Goal: Task Accomplishment & Management: Use online tool/utility

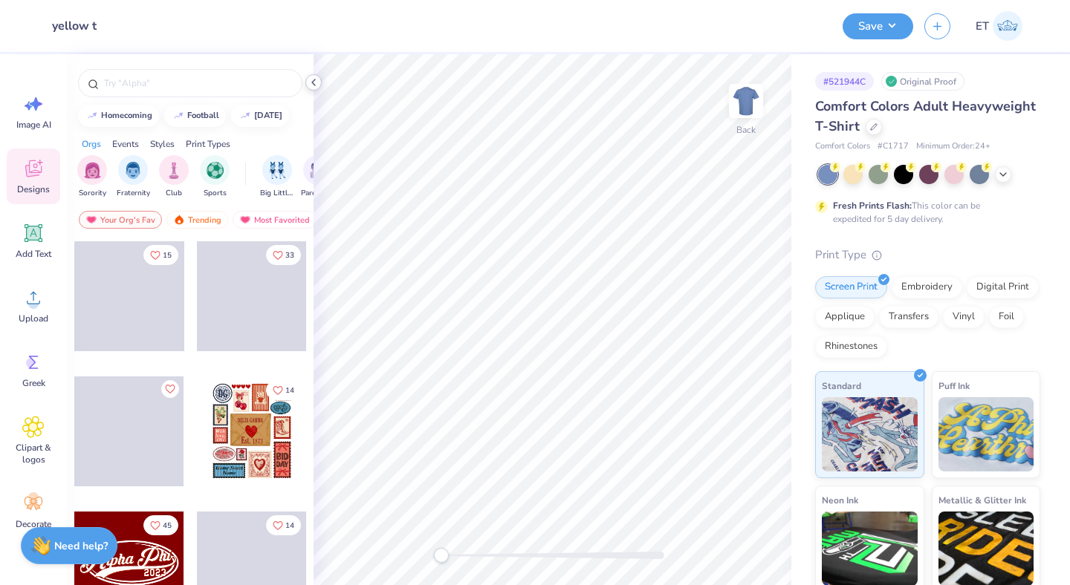
click at [314, 81] on icon at bounding box center [313, 83] width 12 height 12
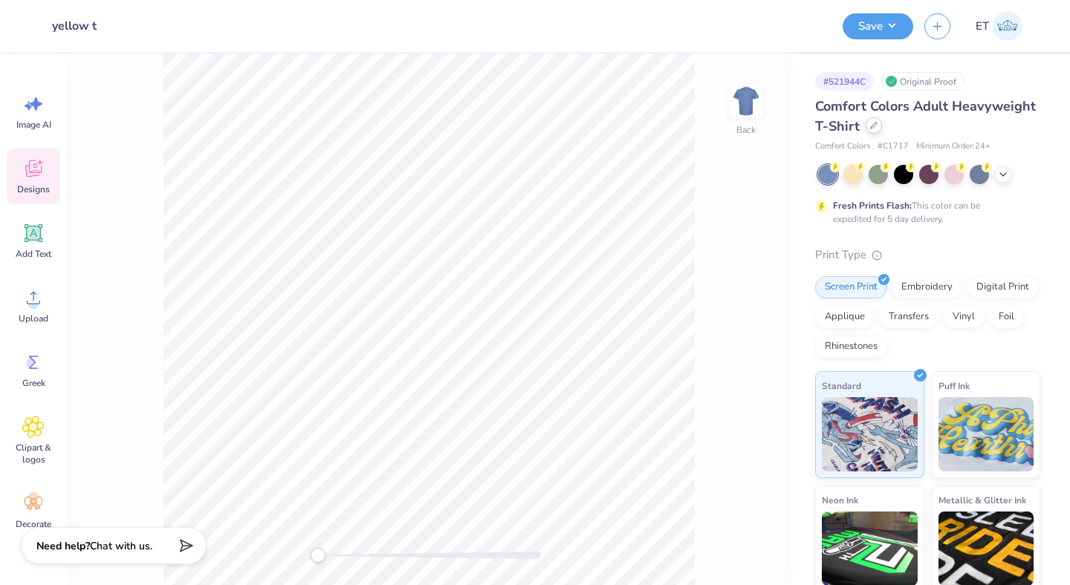
click at [871, 123] on icon at bounding box center [873, 125] width 7 height 7
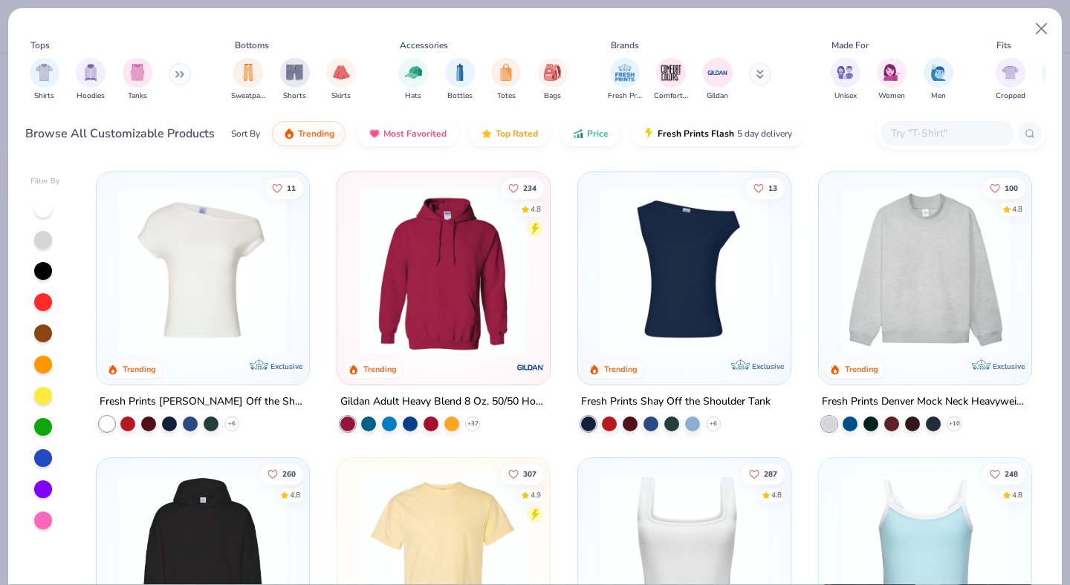
click at [238, 533] on img at bounding box center [202, 557] width 183 height 168
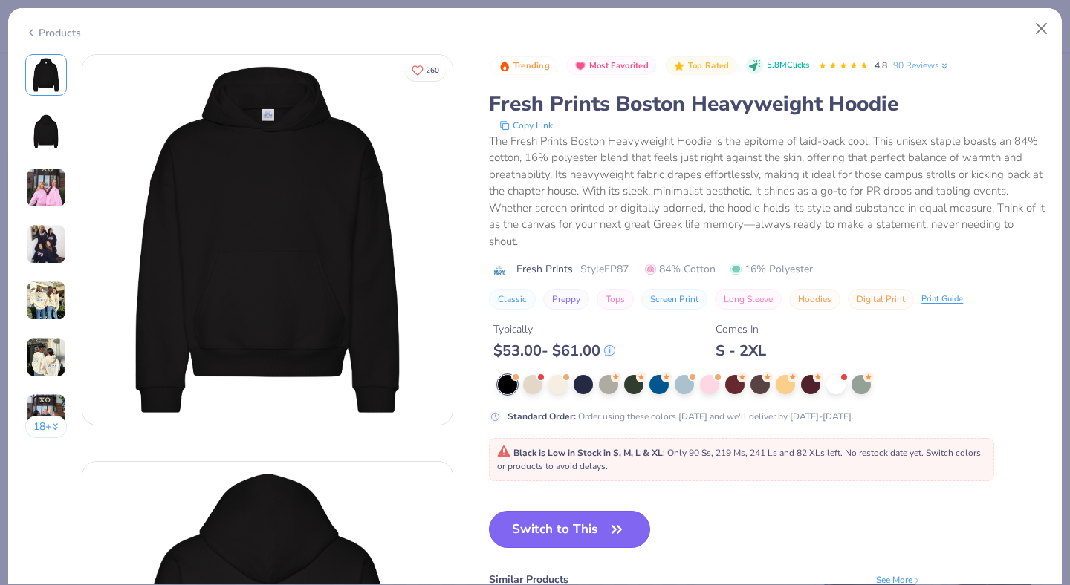
click at [596, 530] on button "Switch to This" at bounding box center [569, 529] width 161 height 37
click at [559, 384] on div at bounding box center [557, 383] width 19 height 19
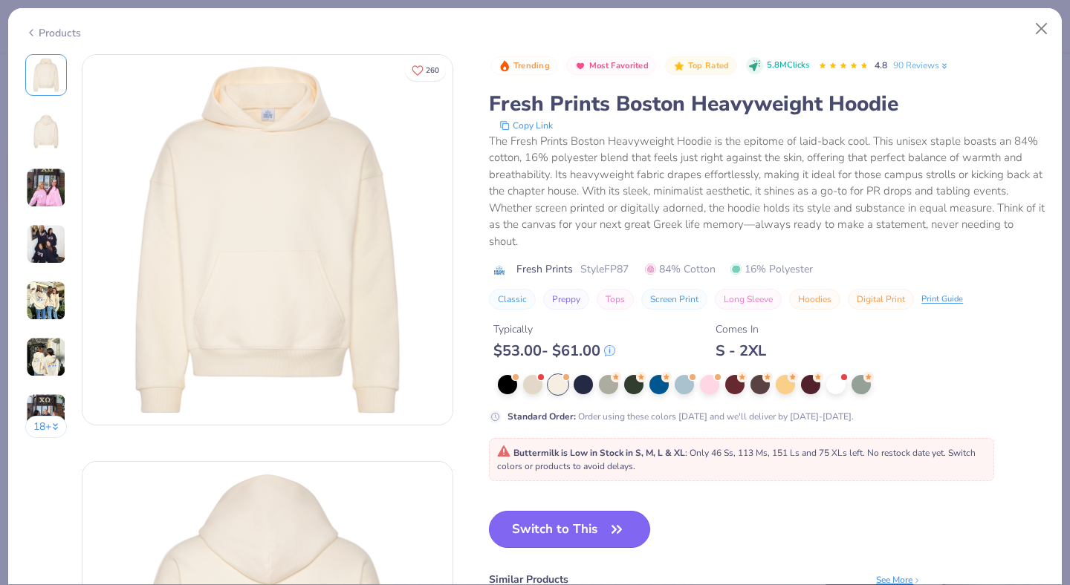
click at [585, 521] on button "Switch to This" at bounding box center [569, 529] width 161 height 37
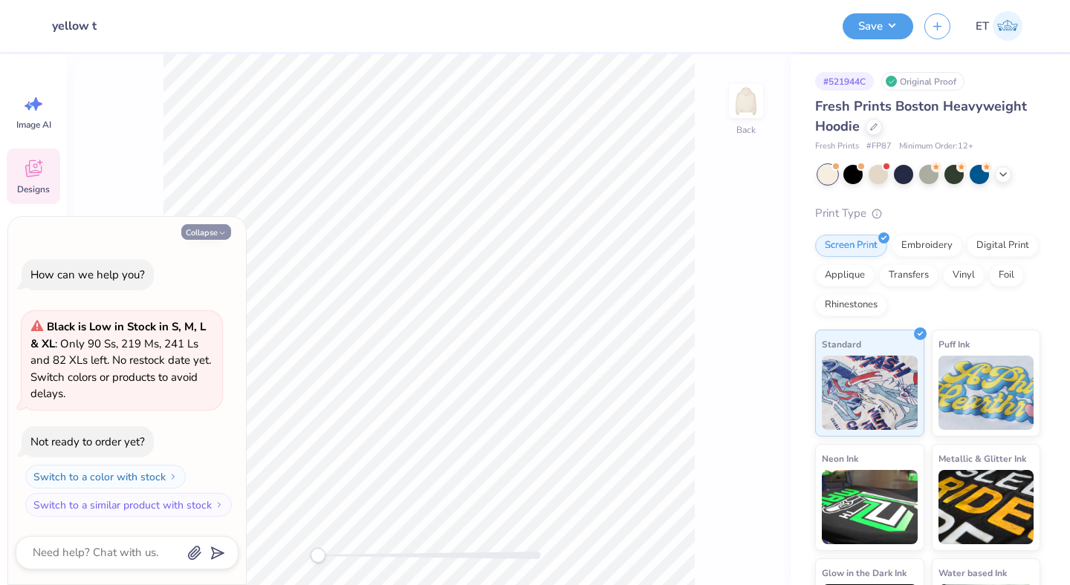
click at [218, 230] on icon "button" at bounding box center [222, 233] width 9 height 9
type textarea "x"
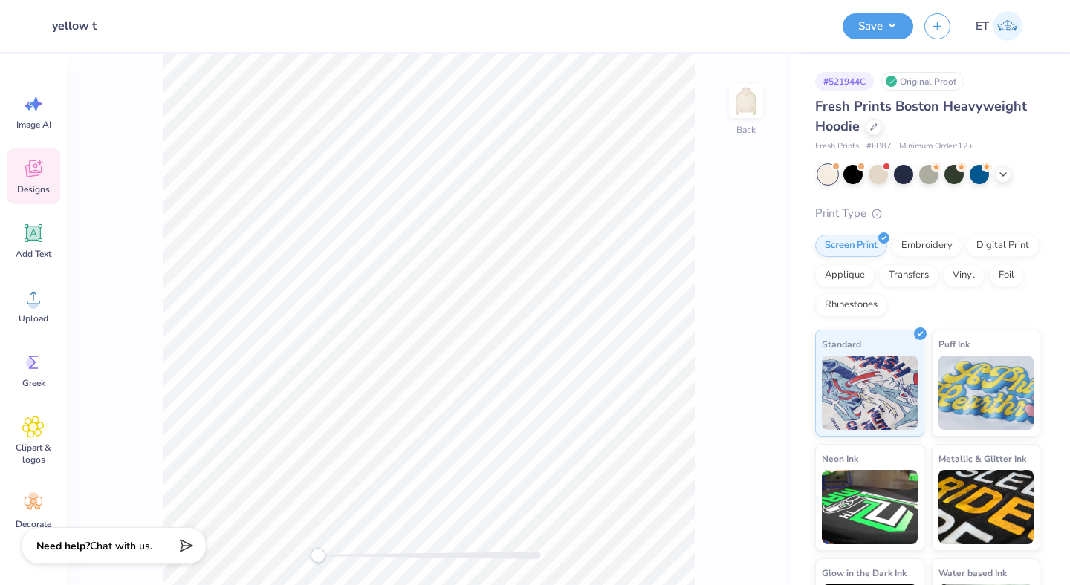
click at [44, 172] on icon at bounding box center [33, 168] width 22 height 22
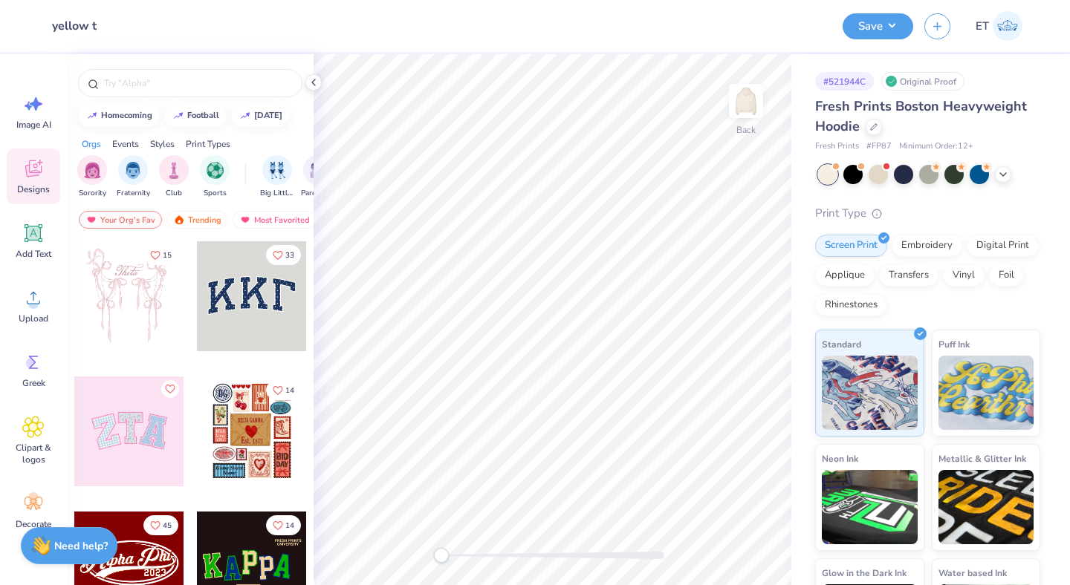
click at [270, 295] on div at bounding box center [252, 296] width 110 height 110
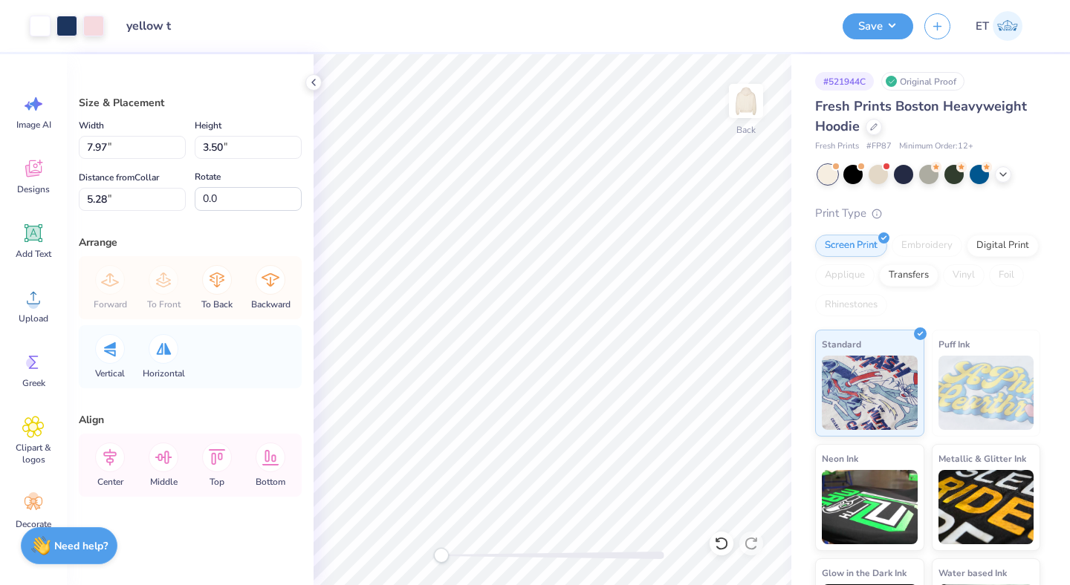
type input "7.97"
type input "3.50"
type input "5.28"
type input "13.16"
type input "5.78"
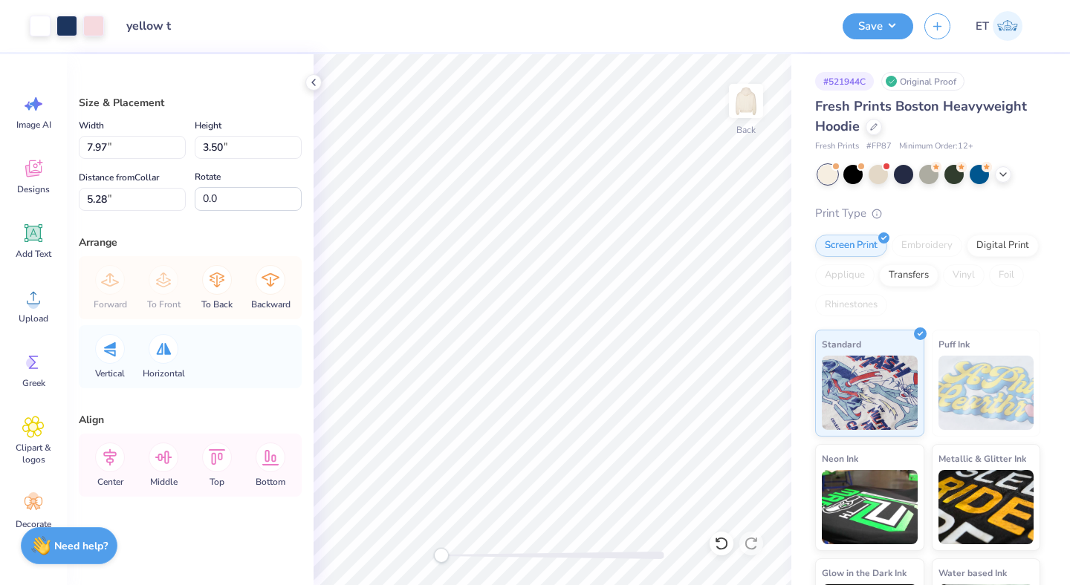
type input "3.00"
type input "7.97"
type input "3.50"
type input "5.28"
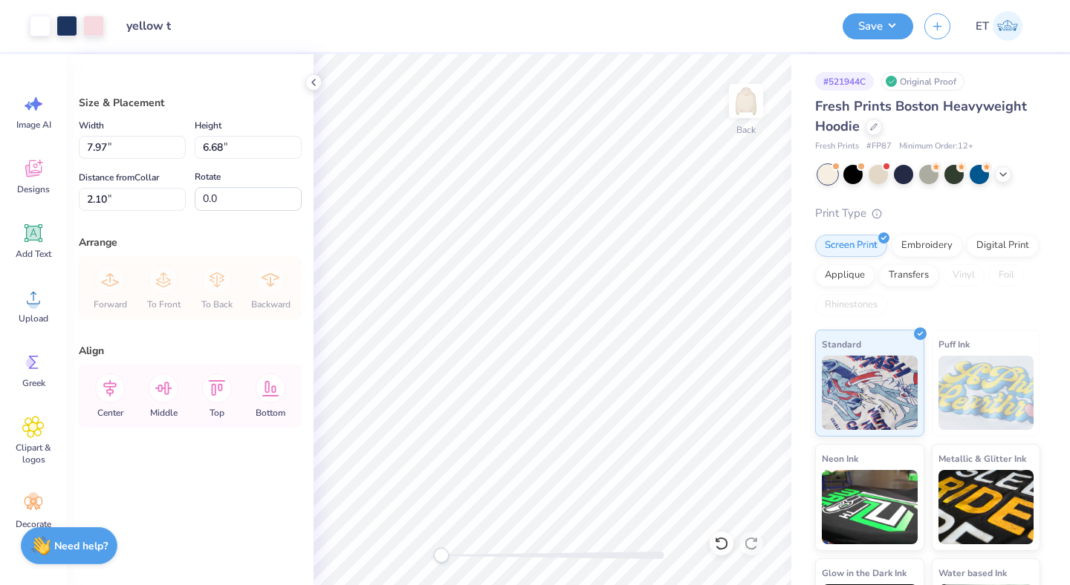
type input "3.00"
click at [637, 442] on li "Ungroup" at bounding box center [653, 451] width 117 height 29
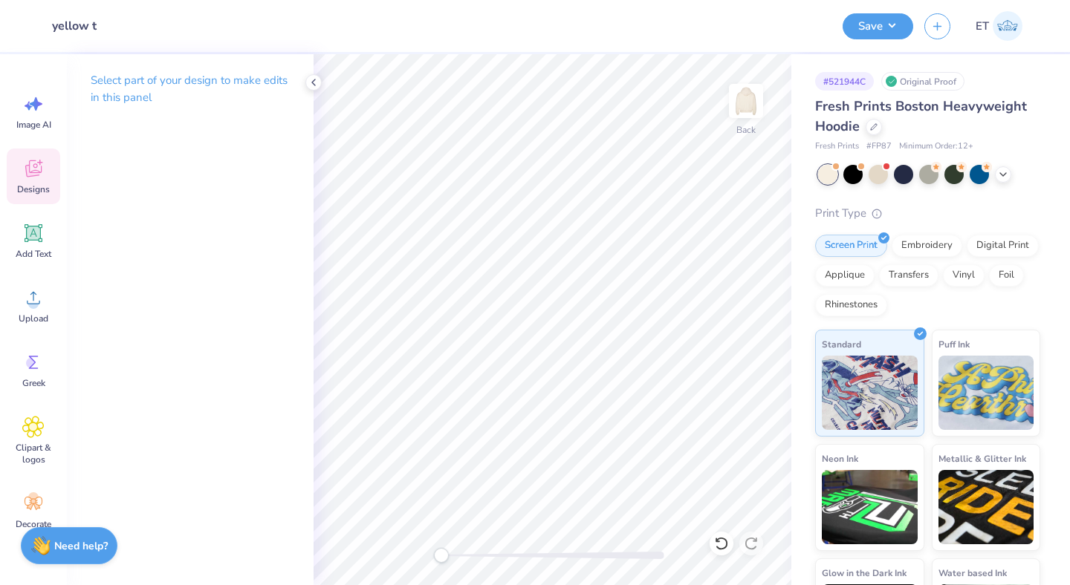
click at [47, 165] on div "Designs" at bounding box center [33, 177] width 53 height 56
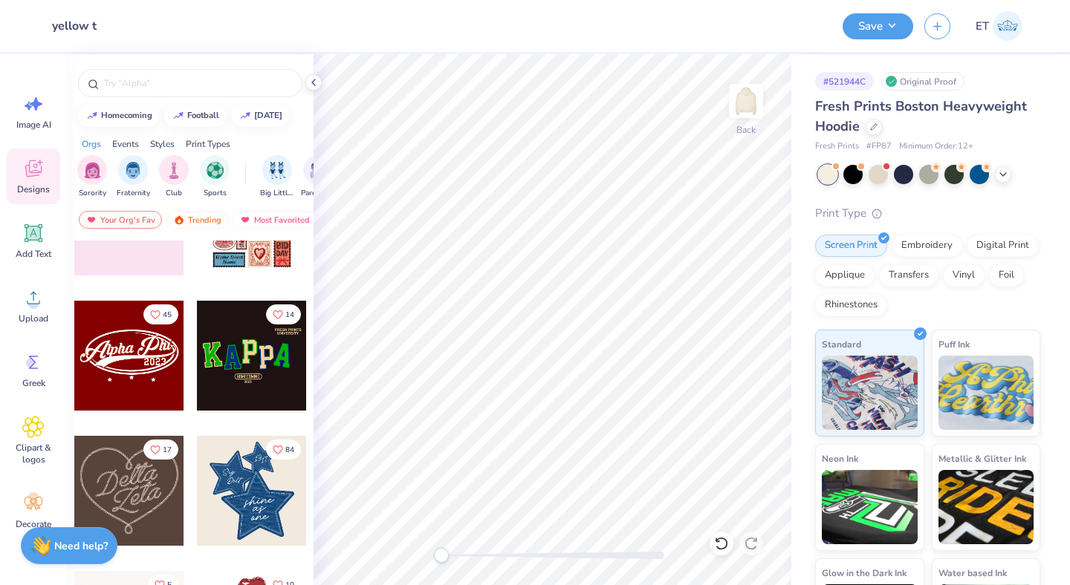
scroll to position [218, 0]
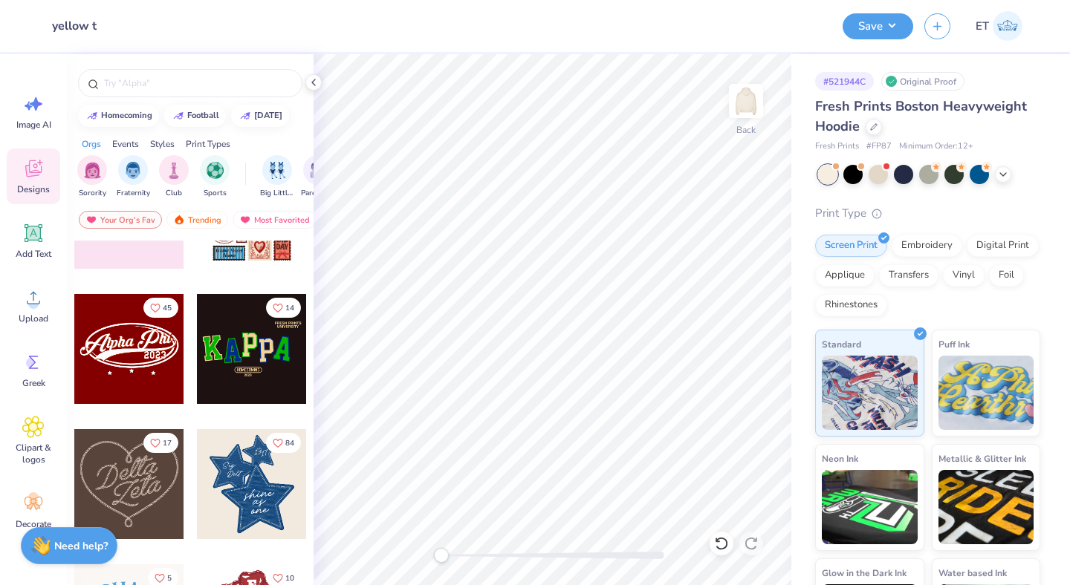
click at [250, 496] on div at bounding box center [252, 484] width 110 height 110
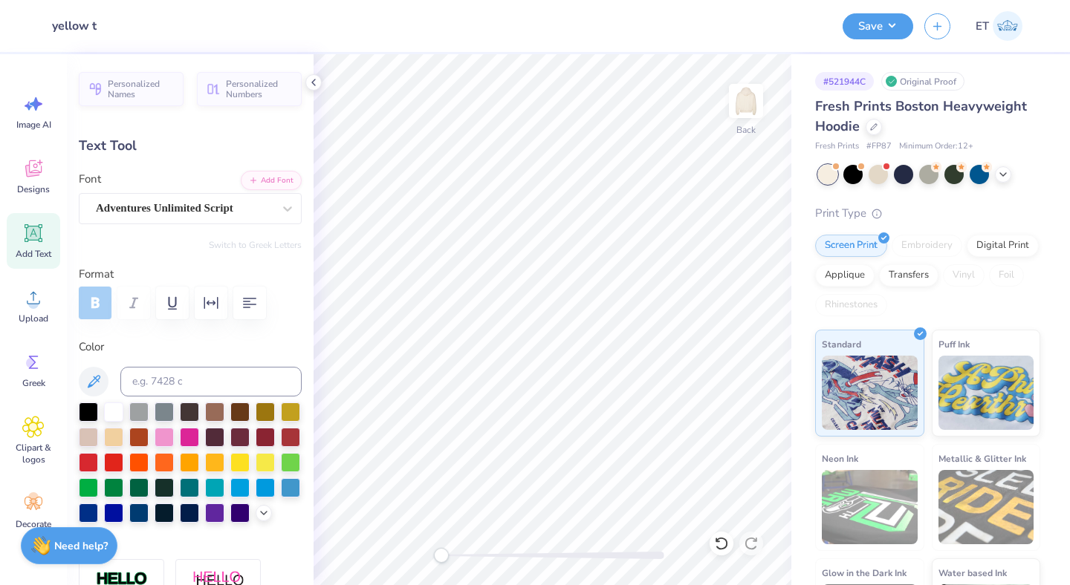
scroll to position [0, 1]
type textarea "school"
type input "0.0"
type input "1.37"
type input "0.72"
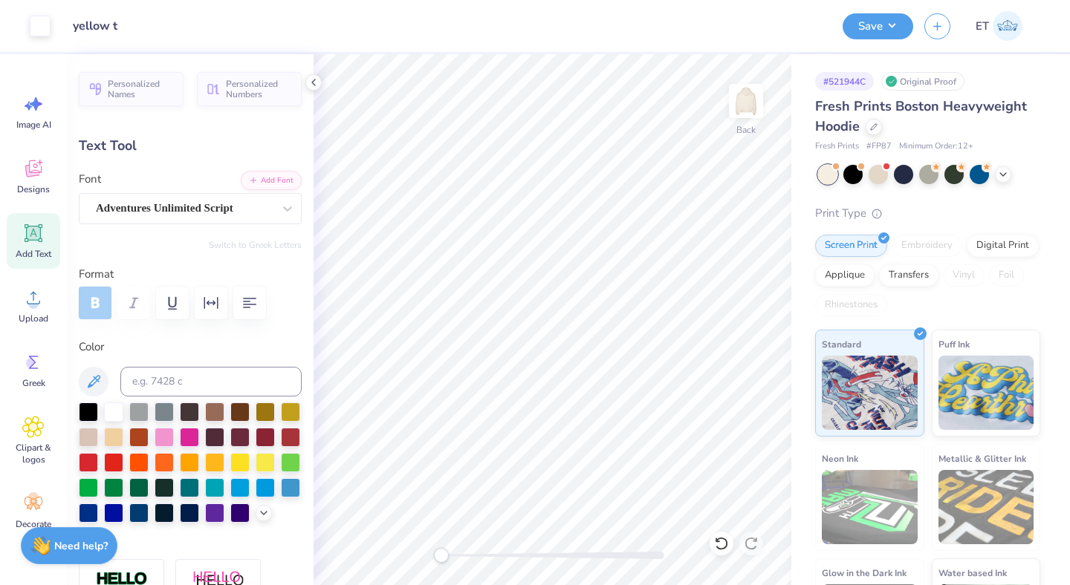
type input "9.55"
type input "-5.3"
type textarea "of"
type input "1.83"
type input "0.54"
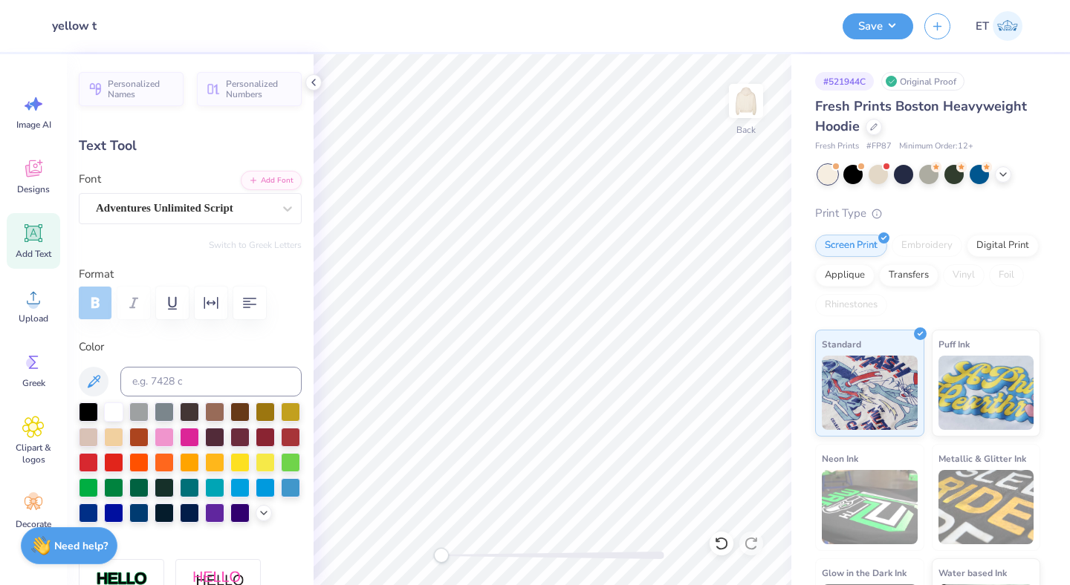
type input "10.45"
type textarea "dance"
type input "0.0"
type input "3.53"
type input "1.39"
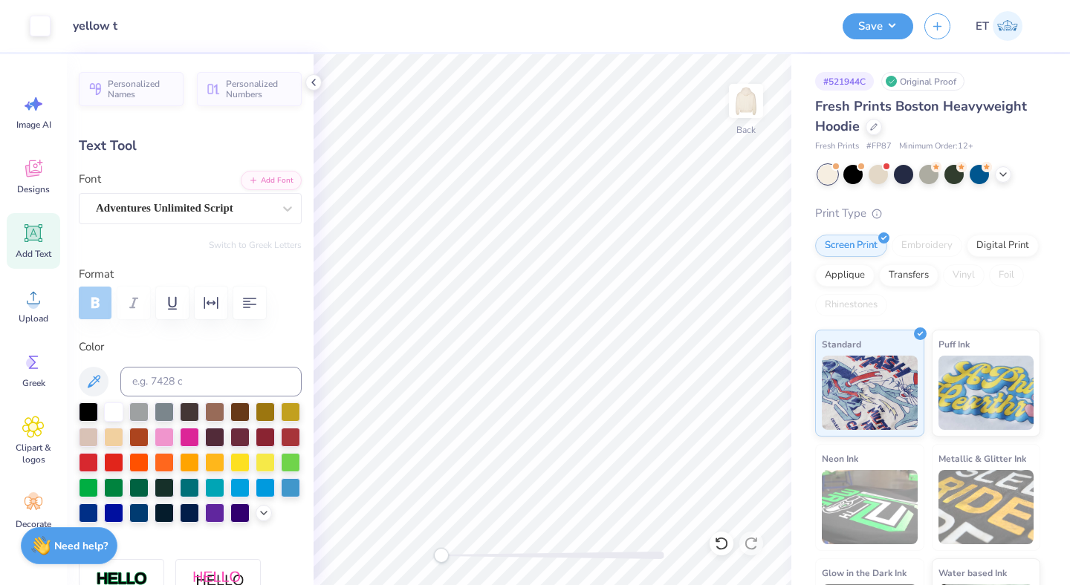
type input "8.32"
type input "-5.3"
type input "3.22"
type input "1.27"
type input "8.44"
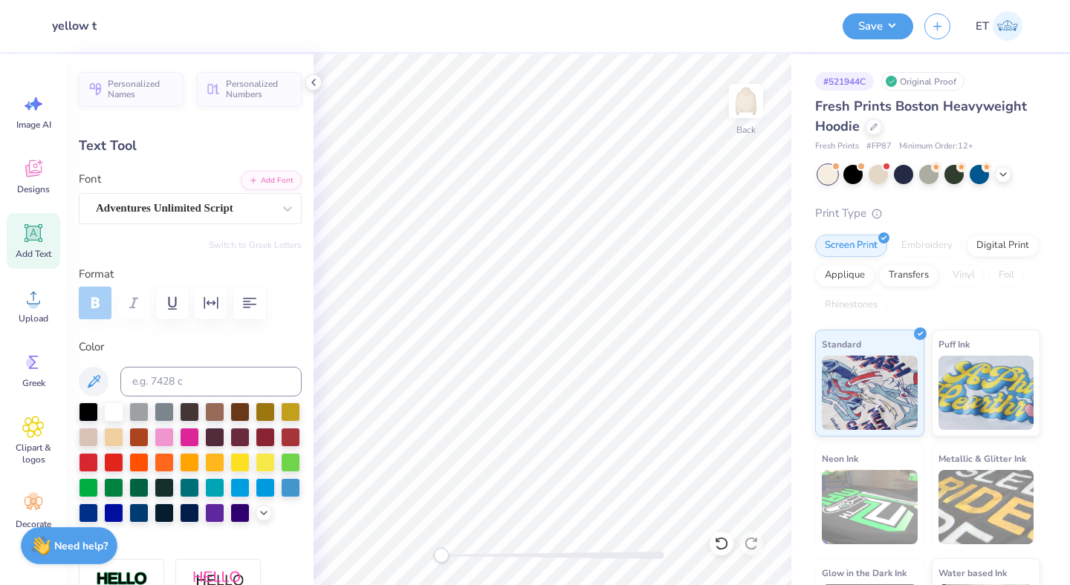
type input "1.09"
type input "1.34"
type input "9.24"
type input "3.22"
type input "1.27"
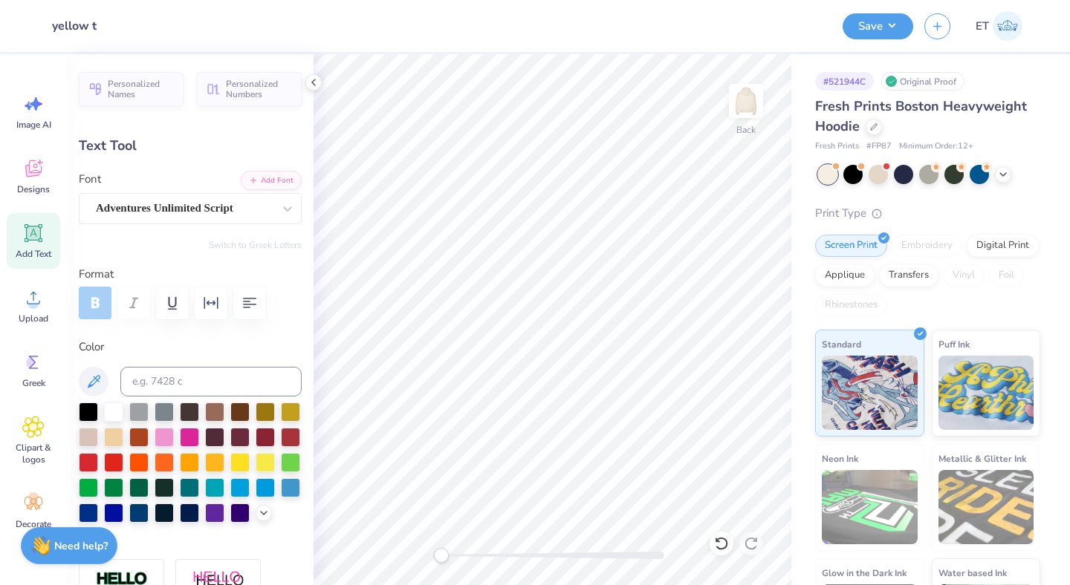
type input "8.34"
type input "0.0"
type input "3.28"
type input "0.88"
type input "10.36"
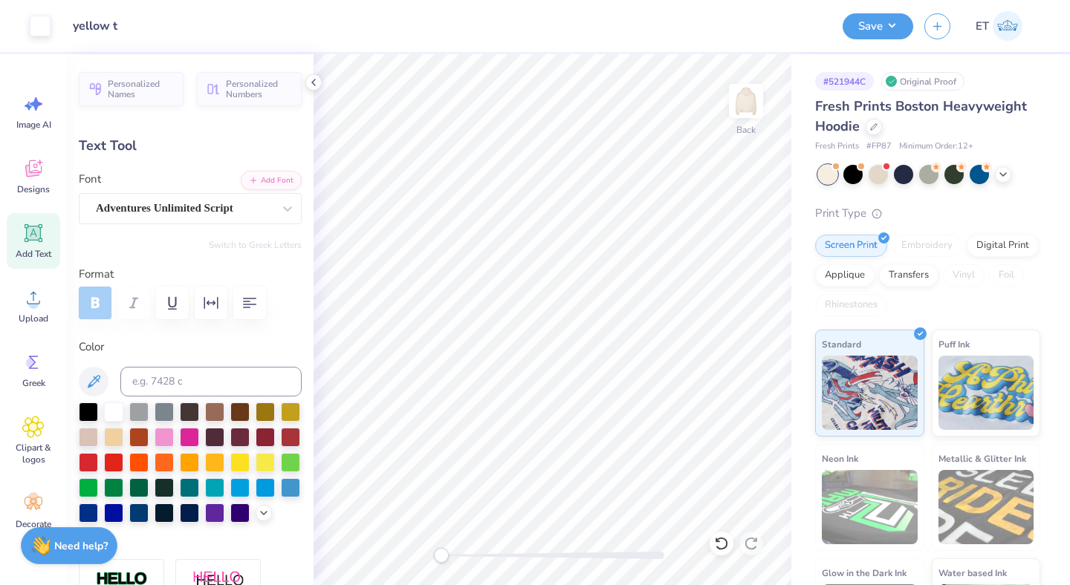
type input "-5.3"
type input "2.96"
type input "0.80"
type input "10.44"
type input "1.09"
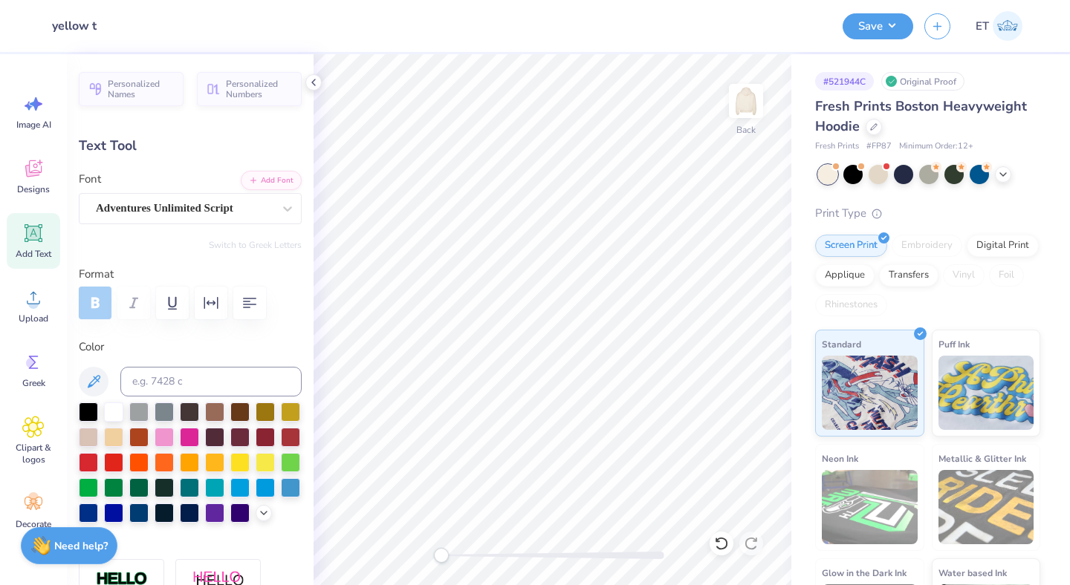
type input "1.34"
type input "9.14"
type input "0.95"
type input "1.16"
type input "9.32"
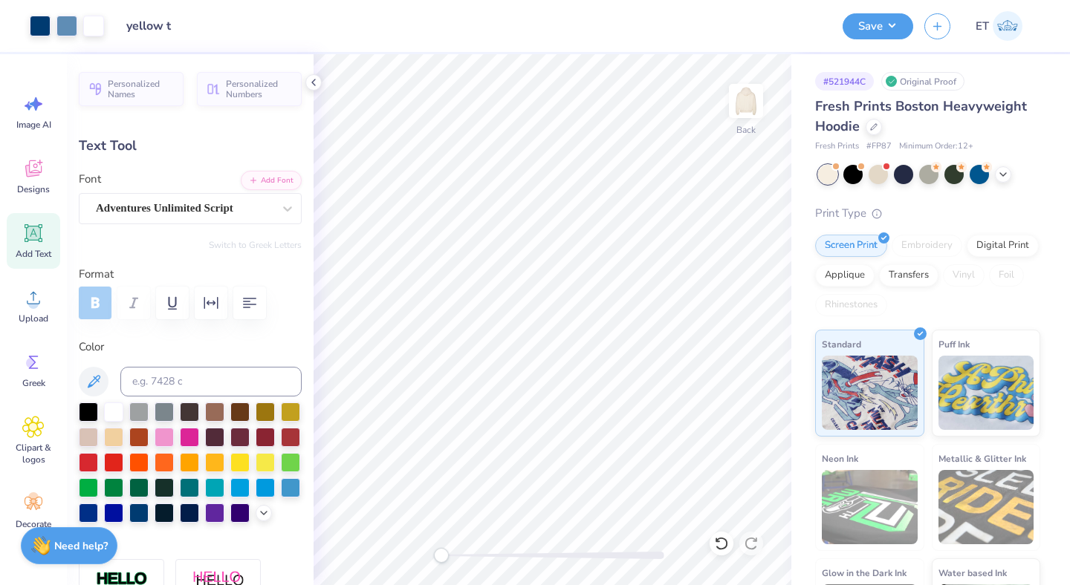
type input "0.0"
type input "1.27"
type input "0.80"
type input "5.74"
type input "-4.4"
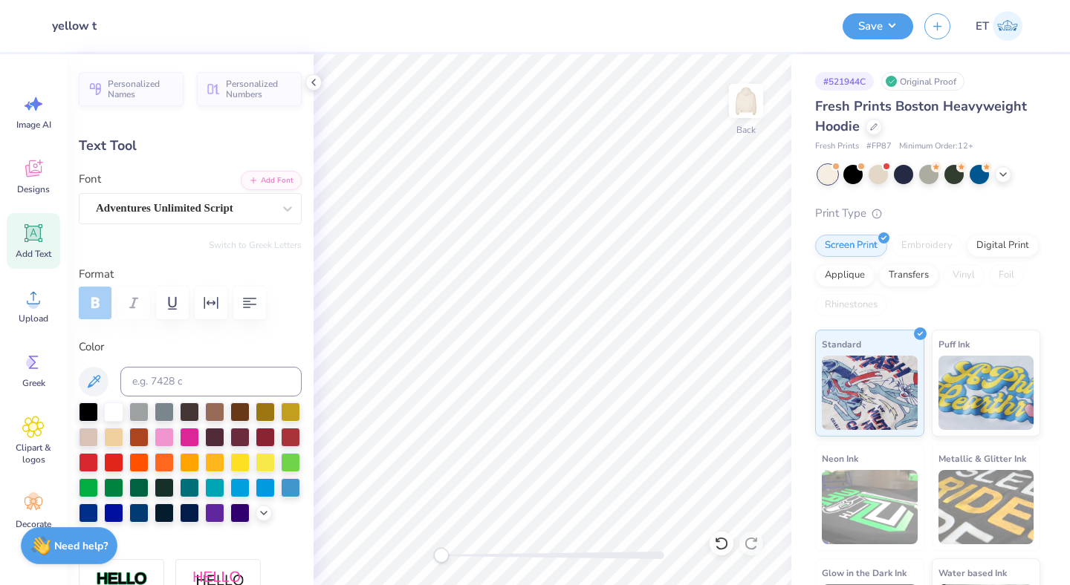
type textarea "g"
type textarea "GMU"
type input "1.62"
type input "0.70"
type input "6.59"
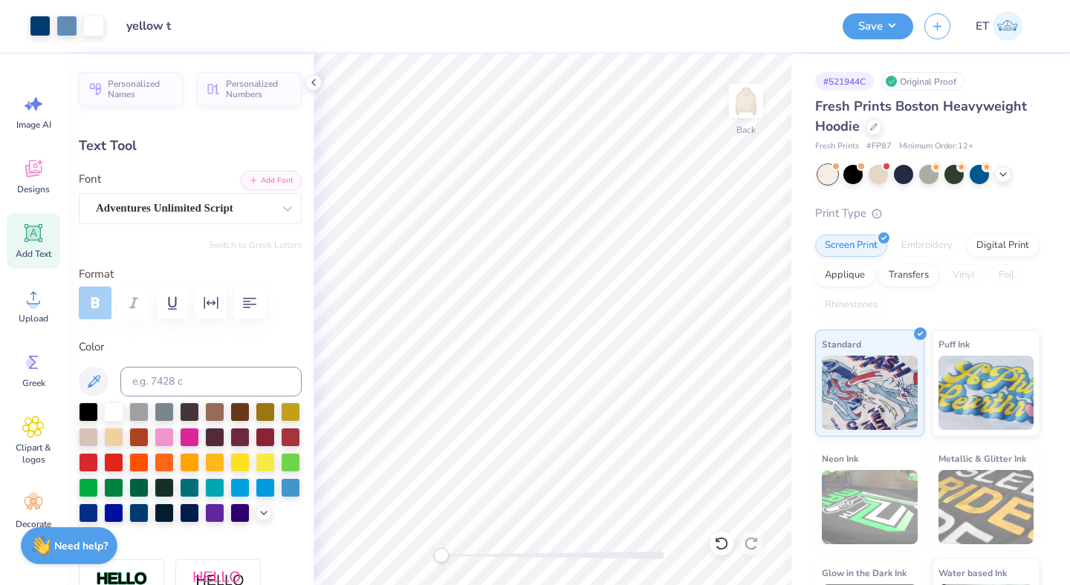
type input "0.0"
type input "2.29"
type input "0.79"
type input "5.77"
type input "0.0"
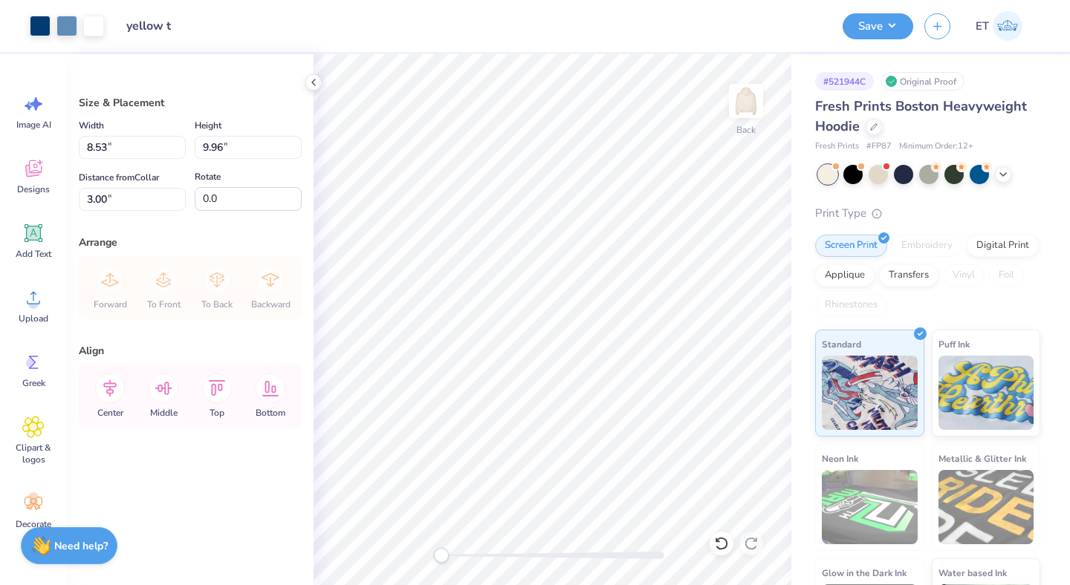
type input "2.37"
click at [640, 419] on li "Group" at bounding box center [640, 422] width 117 height 29
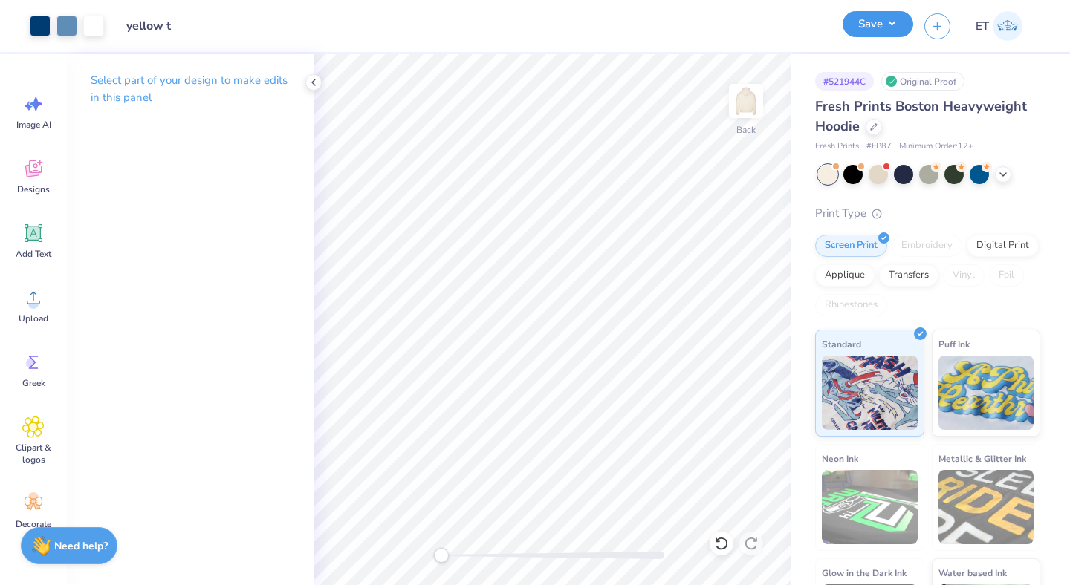
click at [885, 17] on button "Save" at bounding box center [877, 24] width 71 height 26
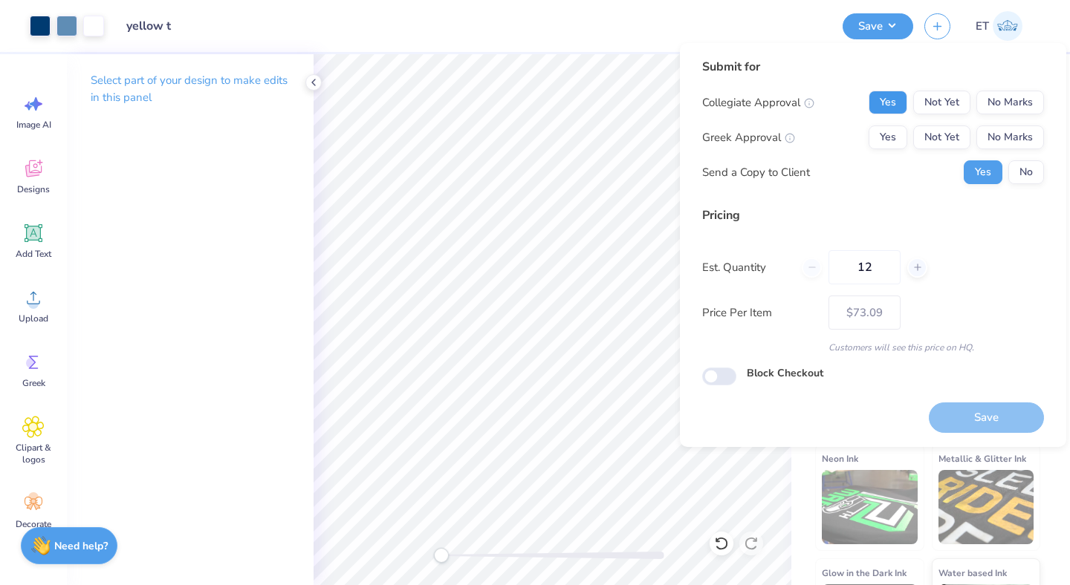
click at [896, 105] on button "Yes" at bounding box center [887, 103] width 39 height 24
click at [1014, 148] on button "No Marks" at bounding box center [1010, 138] width 68 height 24
click at [1025, 172] on button "No" at bounding box center [1026, 172] width 36 height 24
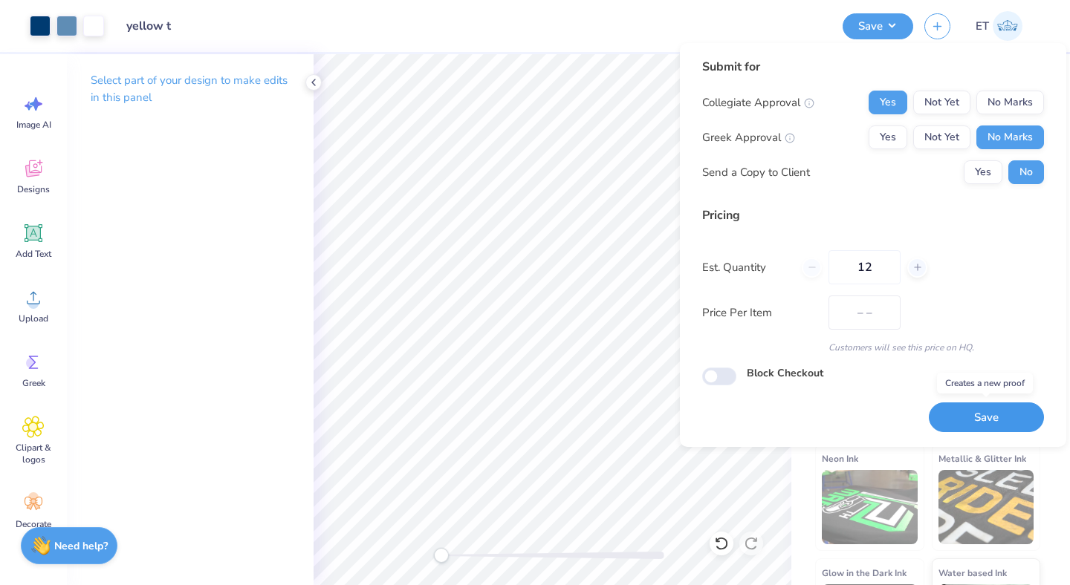
click at [963, 415] on button "Save" at bounding box center [985, 418] width 115 height 30
type input "– –"
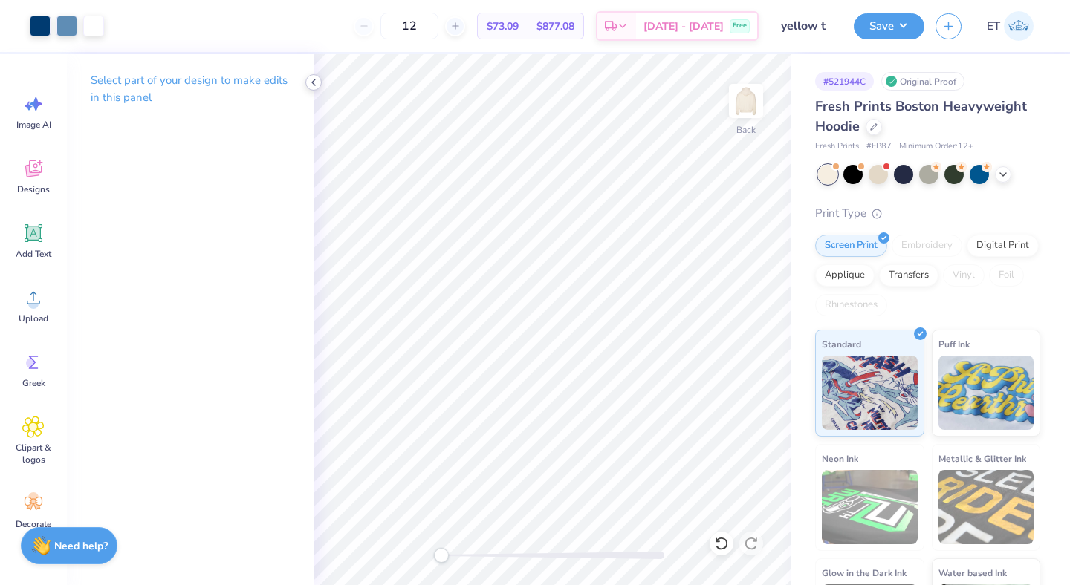
click at [316, 79] on icon at bounding box center [313, 83] width 12 height 12
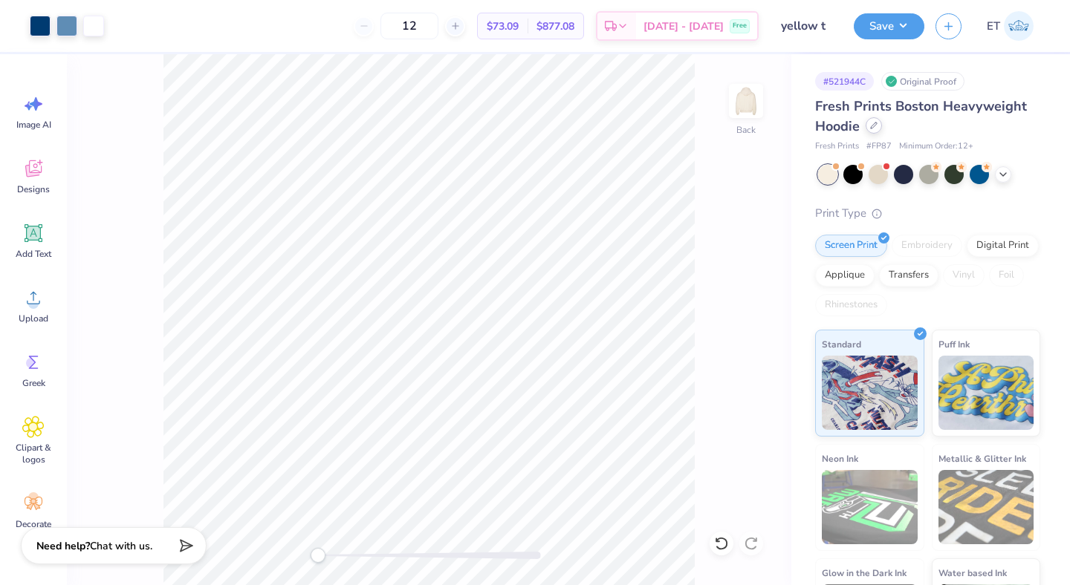
click at [878, 126] on div at bounding box center [873, 125] width 16 height 16
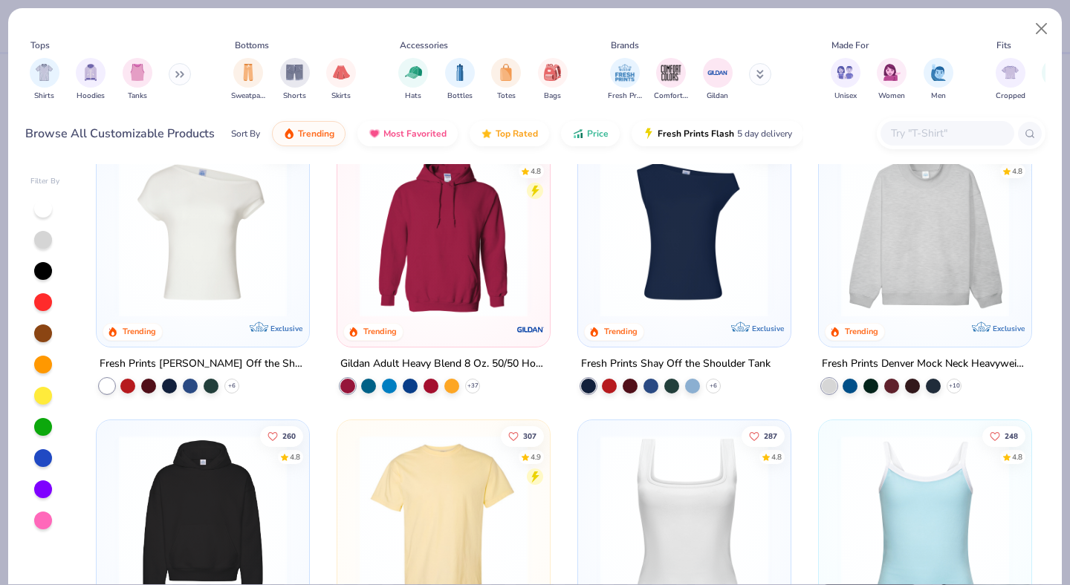
scroll to position [26, 0]
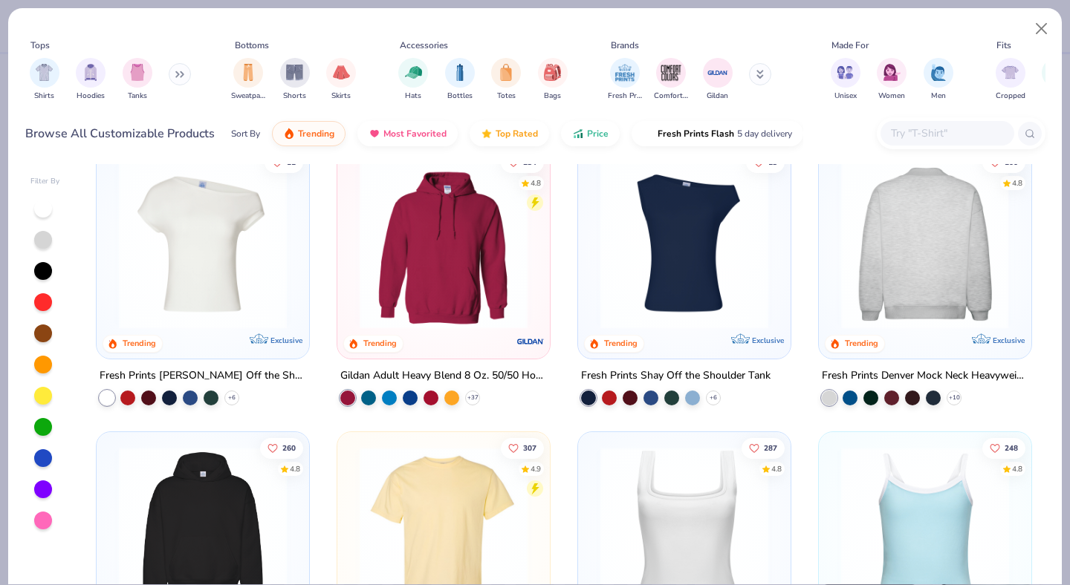
click at [886, 230] on img at bounding box center [924, 245] width 183 height 168
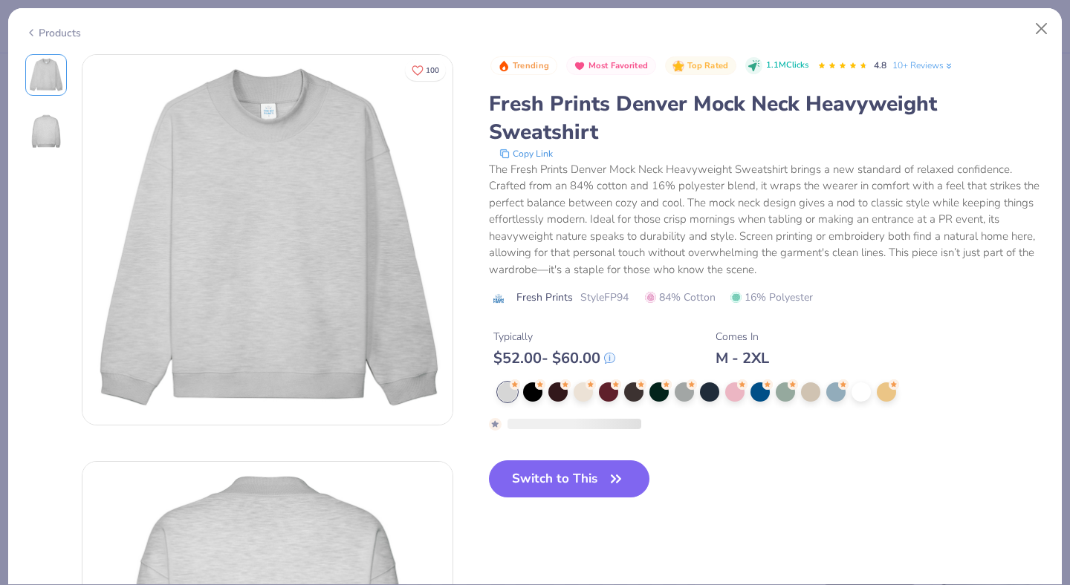
click at [68, 34] on div "Products" at bounding box center [53, 33] width 56 height 16
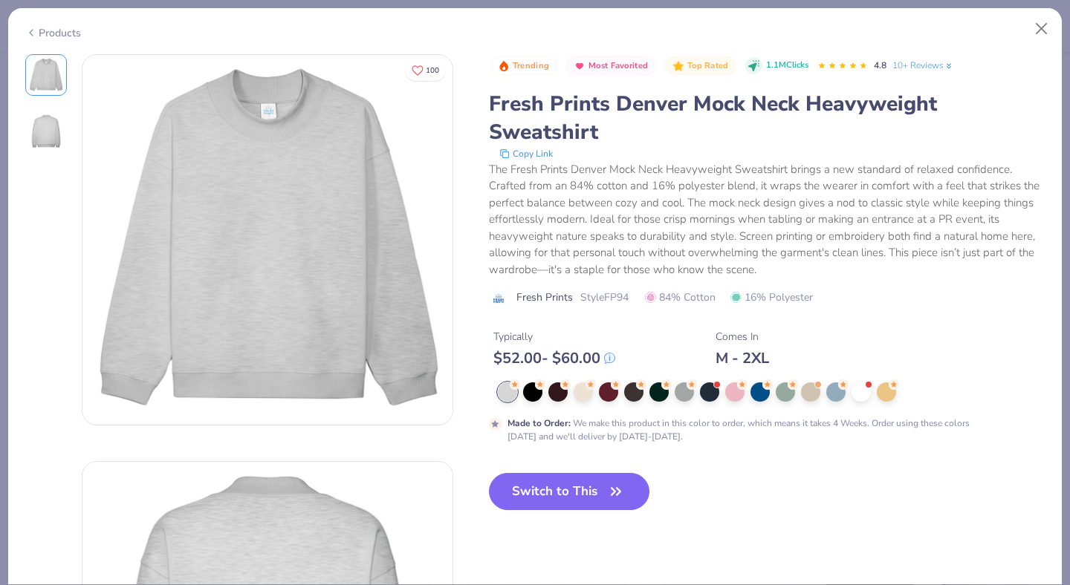
click at [62, 28] on div "Products" at bounding box center [53, 33] width 56 height 16
click at [71, 33] on div "Products" at bounding box center [53, 33] width 56 height 16
click at [62, 27] on div "Products" at bounding box center [53, 33] width 56 height 16
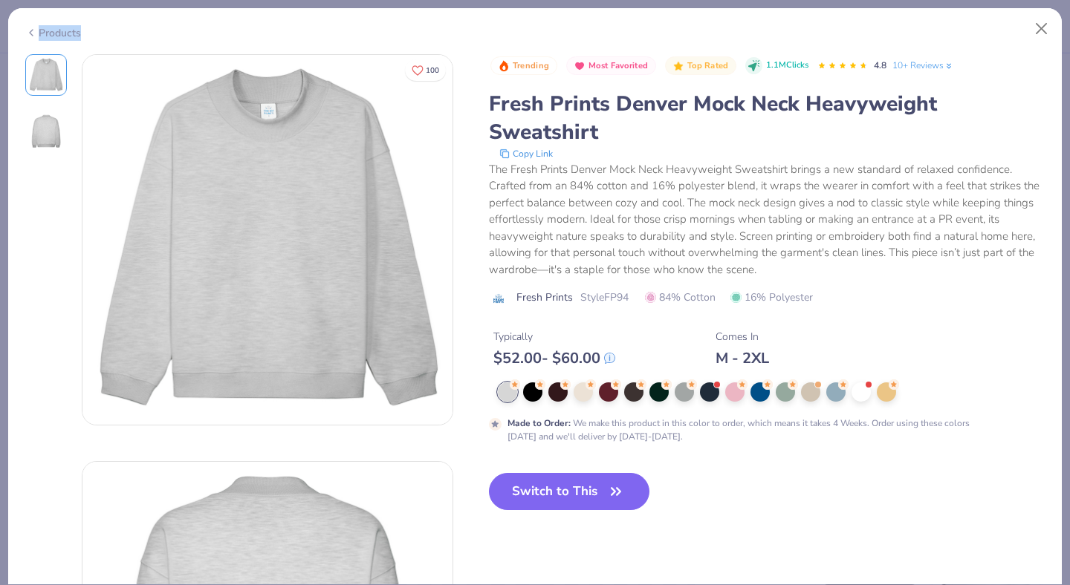
click at [62, 27] on div "Products" at bounding box center [53, 33] width 56 height 16
click at [65, 31] on div "Products" at bounding box center [53, 33] width 56 height 16
click at [1039, 27] on button "Close" at bounding box center [1041, 29] width 28 height 28
click at [1041, 29] on button "Close" at bounding box center [1041, 29] width 28 height 28
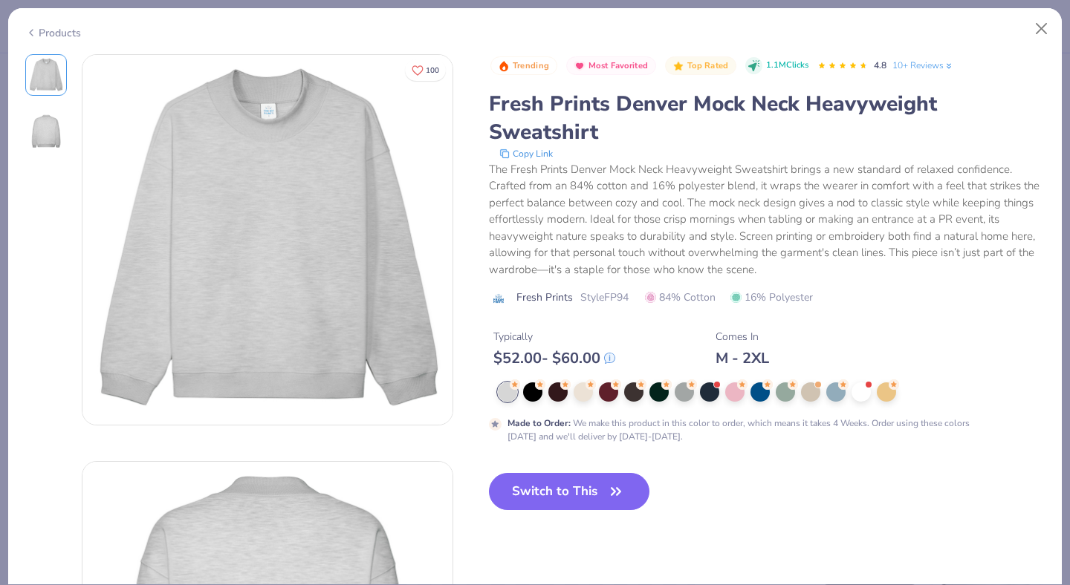
click at [46, 26] on div "Products" at bounding box center [53, 33] width 56 height 16
click at [1035, 29] on button "Close" at bounding box center [1041, 29] width 28 height 28
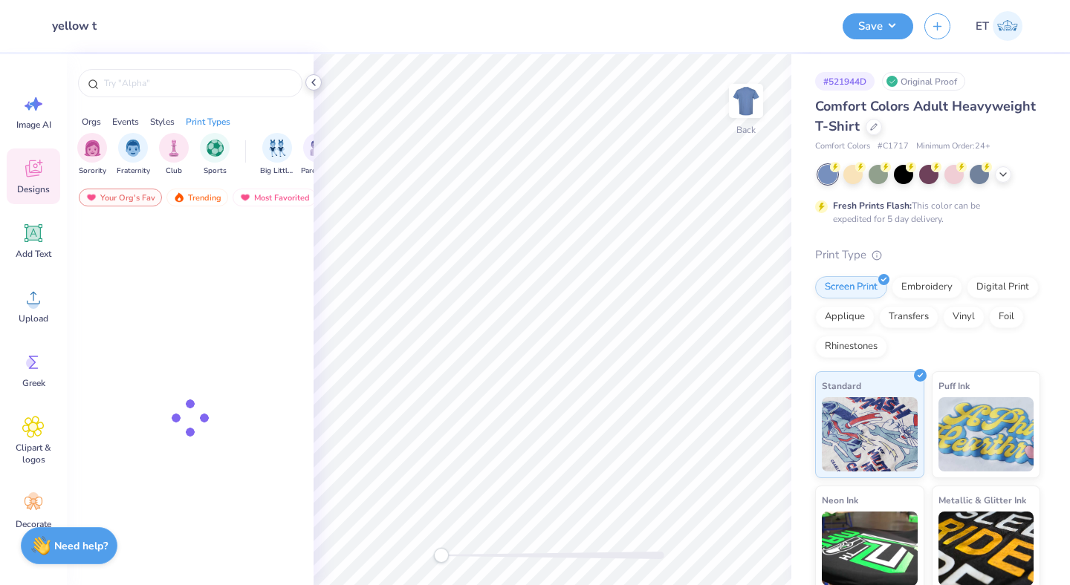
click at [316, 84] on icon at bounding box center [313, 83] width 12 height 12
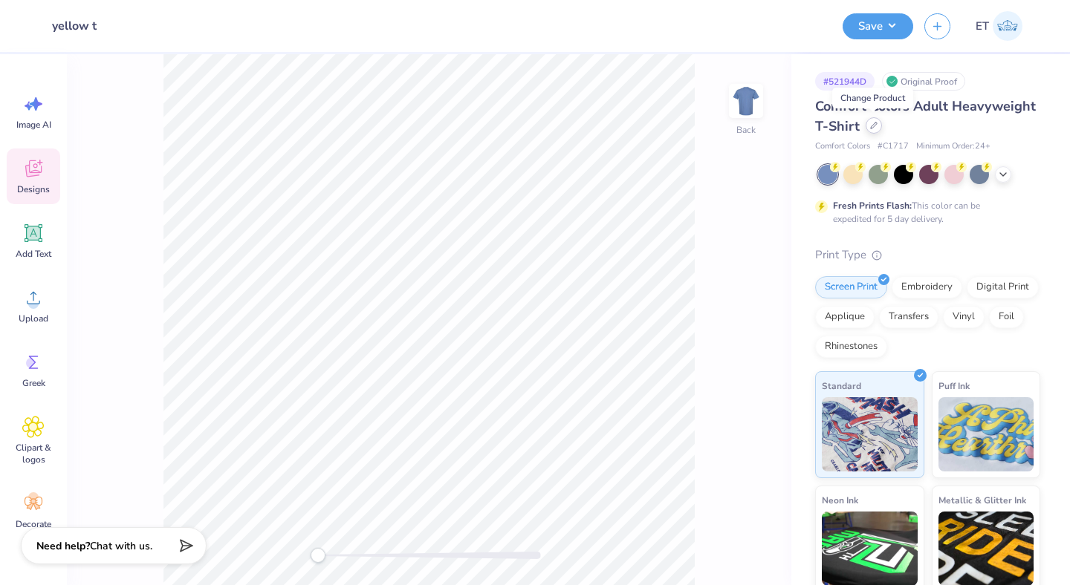
click at [873, 123] on icon at bounding box center [873, 125] width 7 height 7
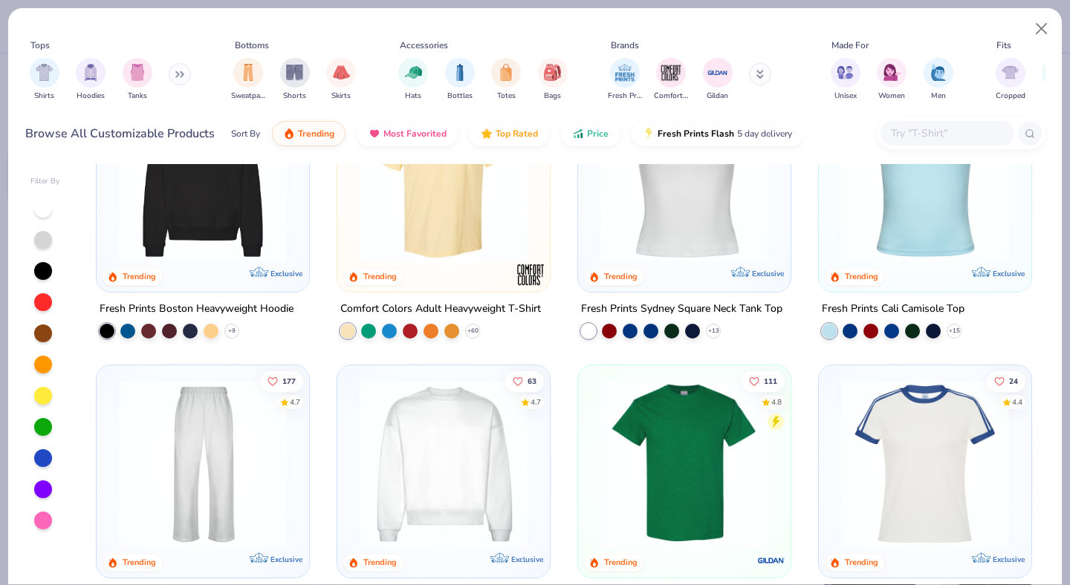
scroll to position [370, 0]
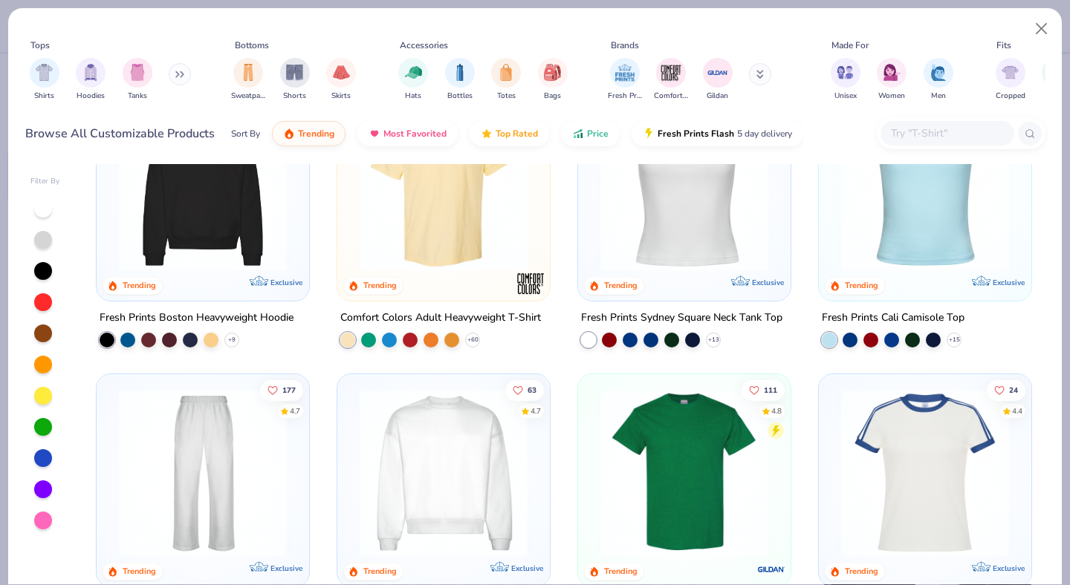
click at [462, 417] on img at bounding box center [443, 472] width 183 height 168
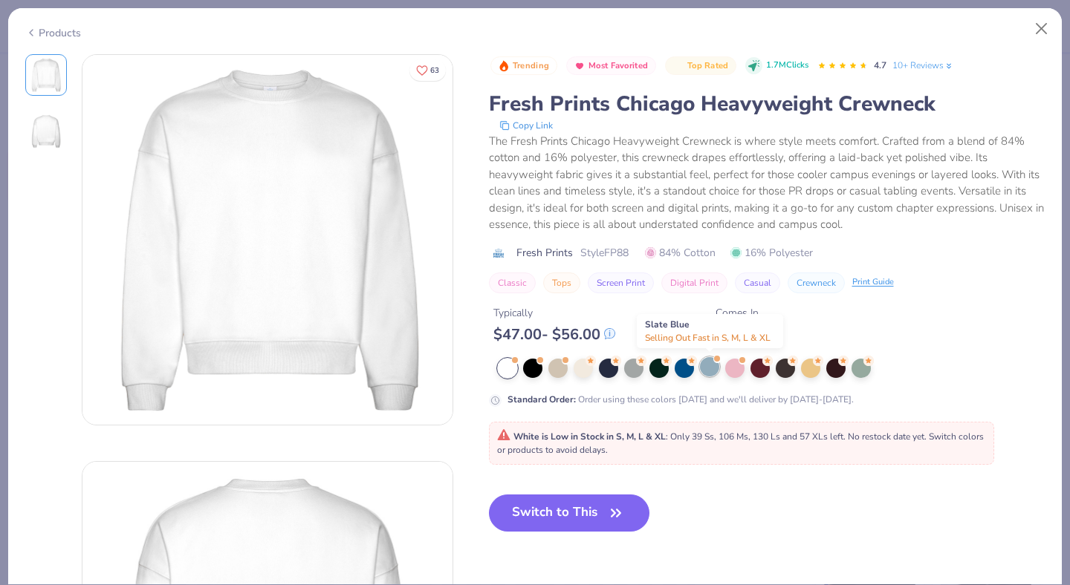
click at [708, 368] on div at bounding box center [709, 366] width 19 height 19
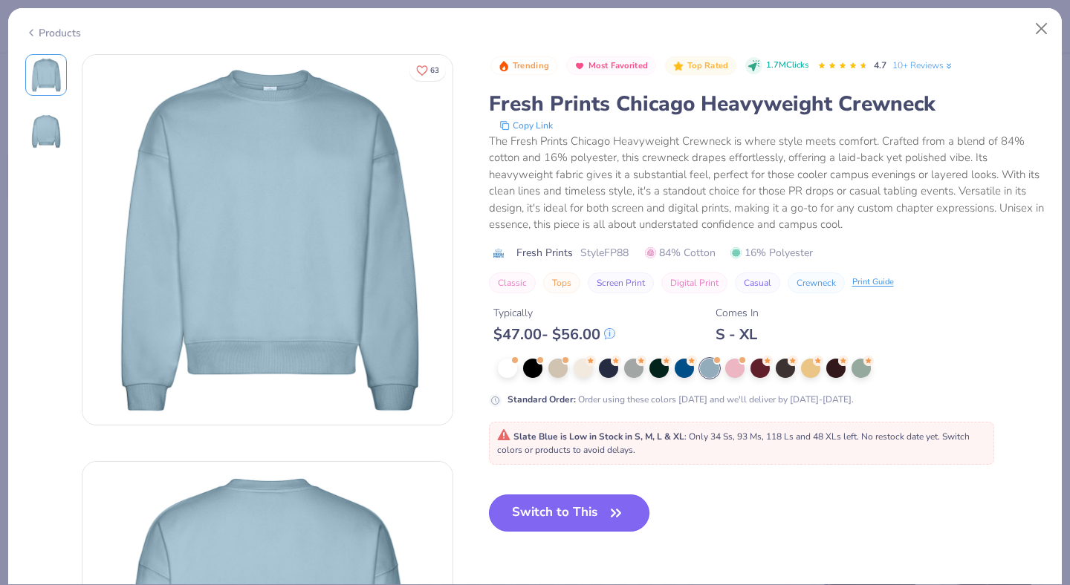
click at [605, 513] on span "button" at bounding box center [615, 513] width 21 height 21
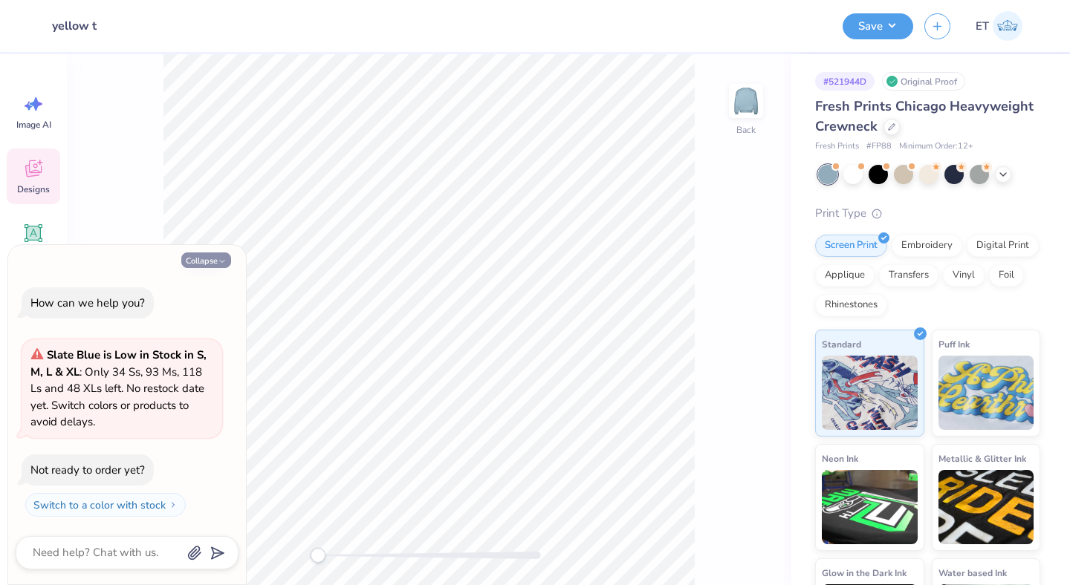
click at [221, 264] on icon "button" at bounding box center [222, 261] width 9 height 9
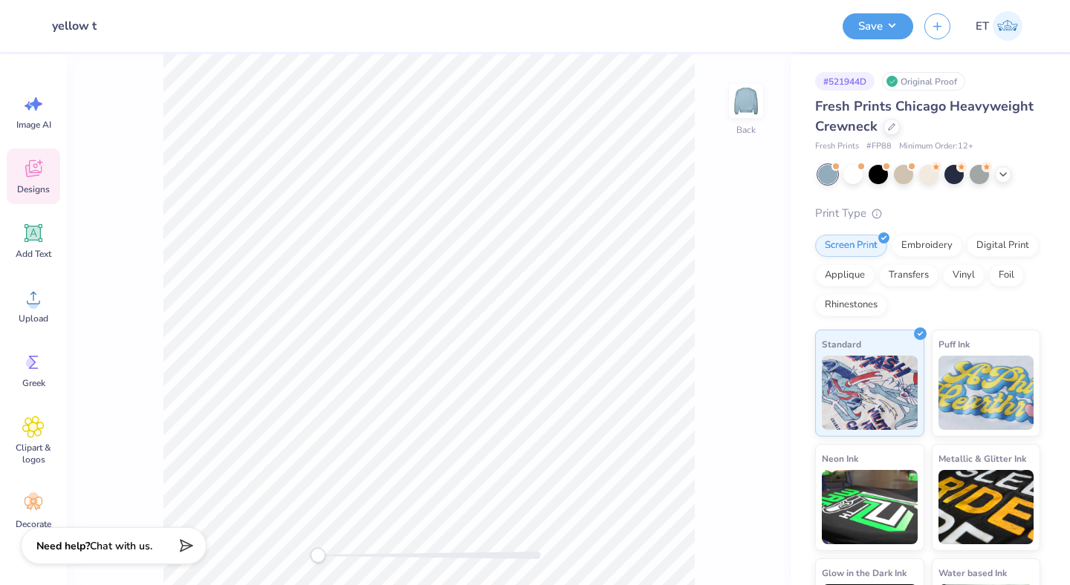
type textarea "x"
click at [30, 182] on div "Designs" at bounding box center [33, 177] width 53 height 56
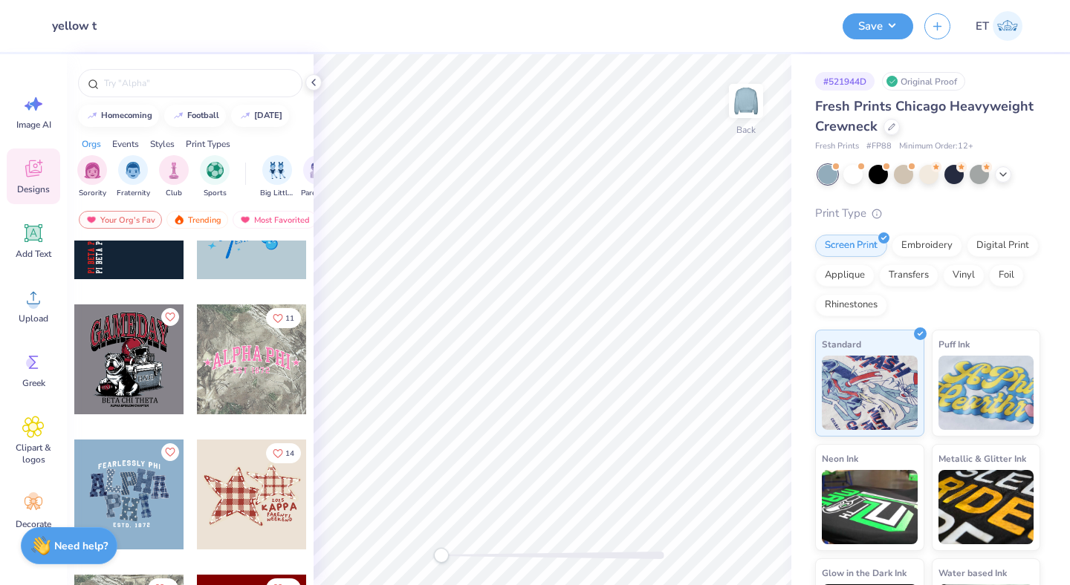
scroll to position [1292, 0]
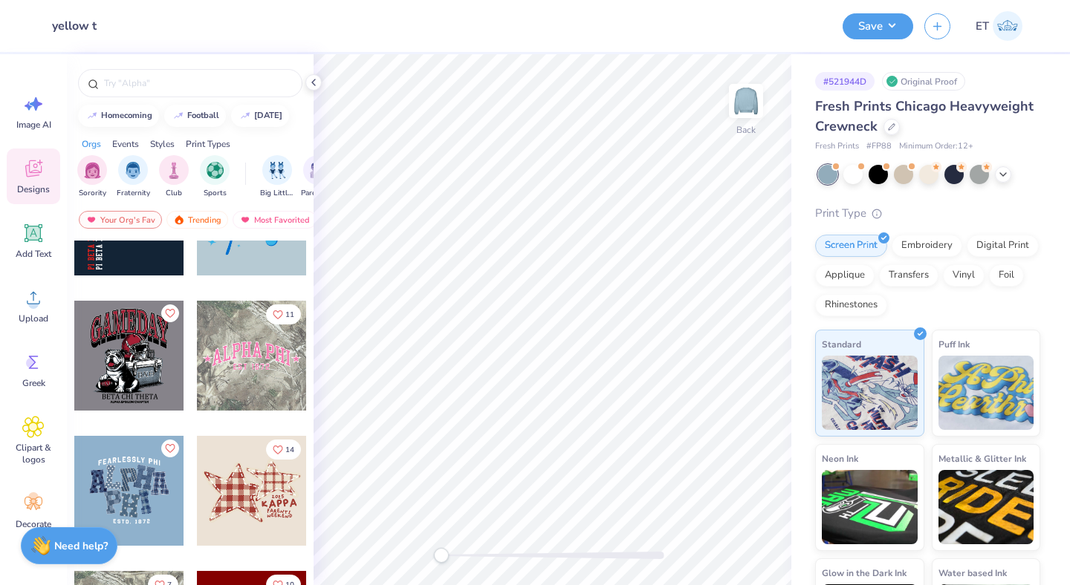
click at [247, 354] on div at bounding box center [252, 356] width 110 height 110
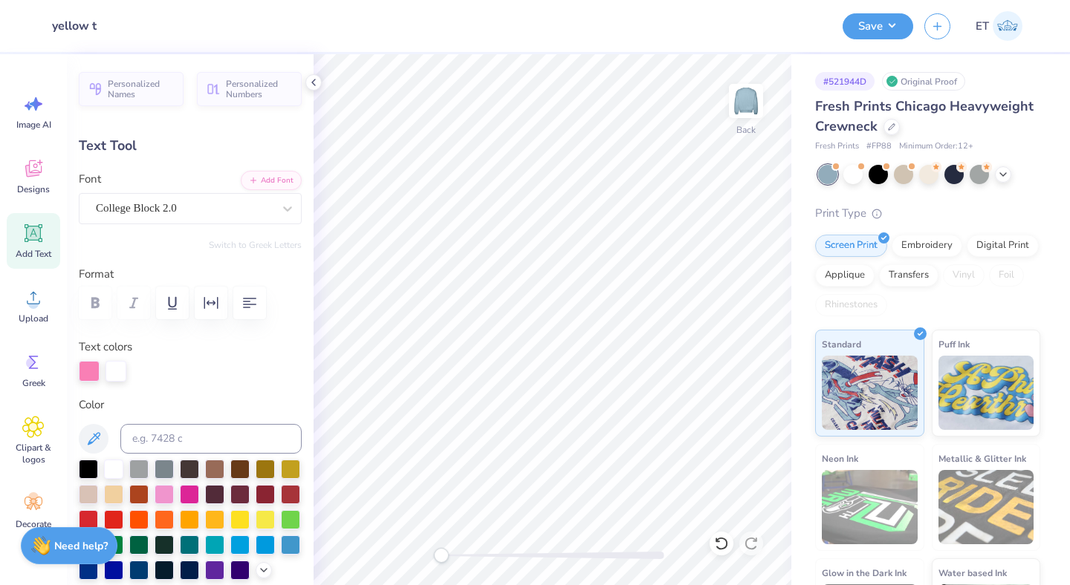
scroll to position [0, 4]
type textarea "[PERSON_NAME] Dance"
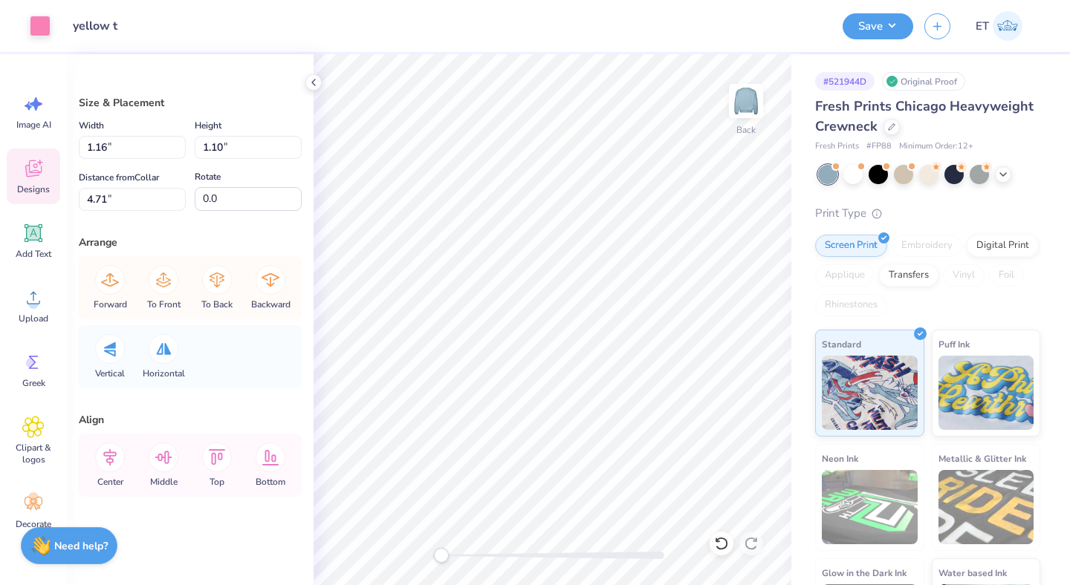
click at [19, 174] on div "Designs" at bounding box center [33, 177] width 53 height 56
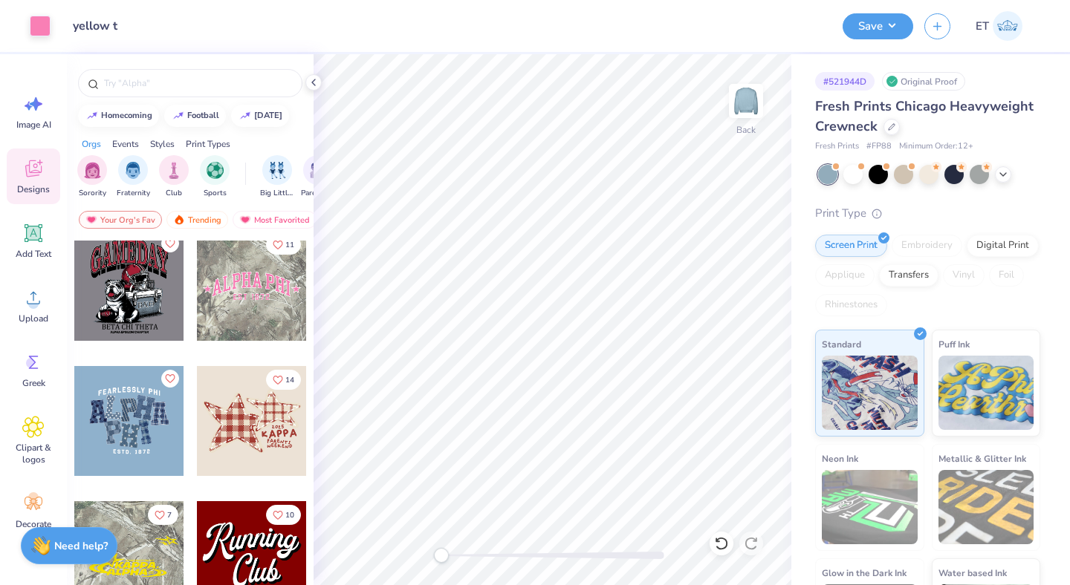
scroll to position [1341, 0]
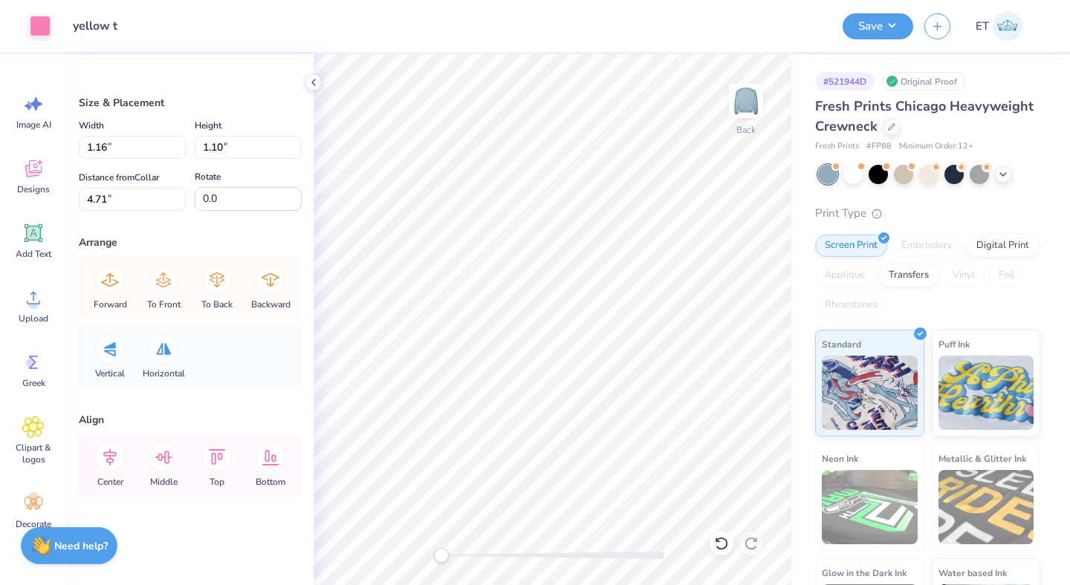
type input "1.34"
type input "1.28"
type input "4.61"
click at [39, 160] on icon at bounding box center [40, 163] width 6 height 6
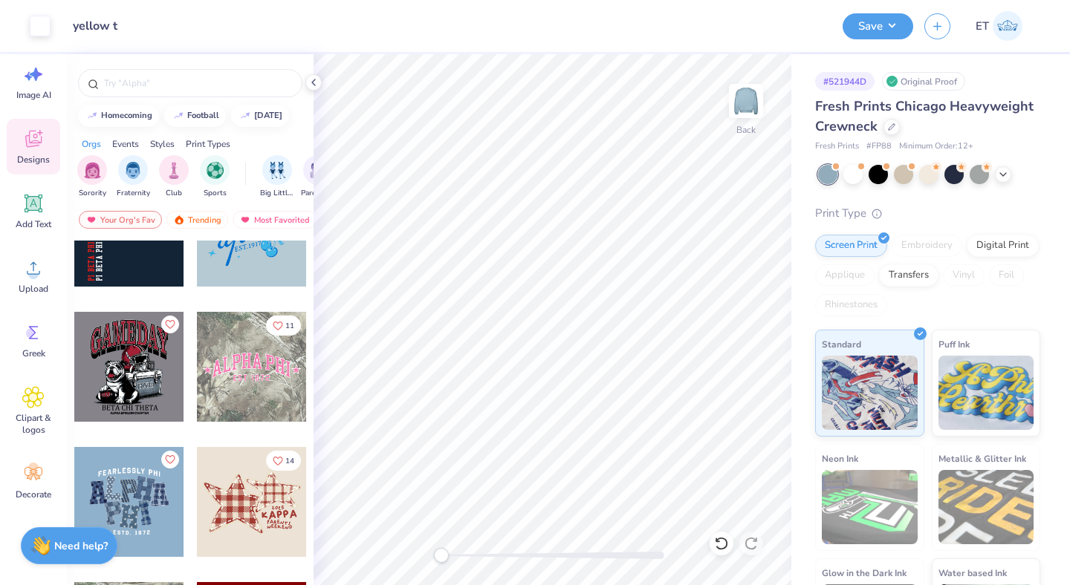
scroll to position [59, 0]
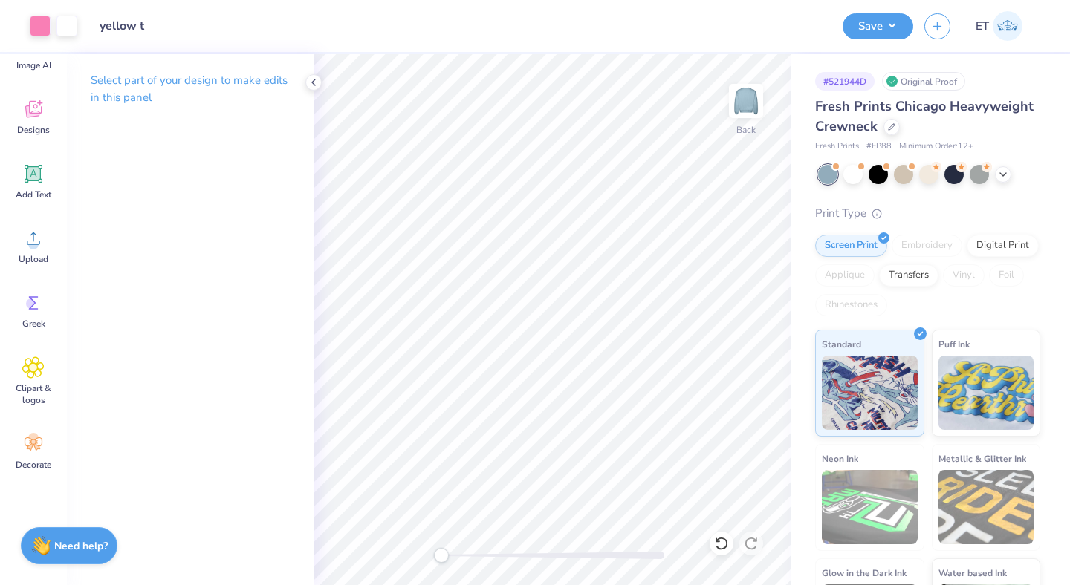
click at [821, 314] on div "Art colors Design Title yellow t Save ET Image AI Designs Add Text Upload Greek…" at bounding box center [535, 292] width 1070 height 585
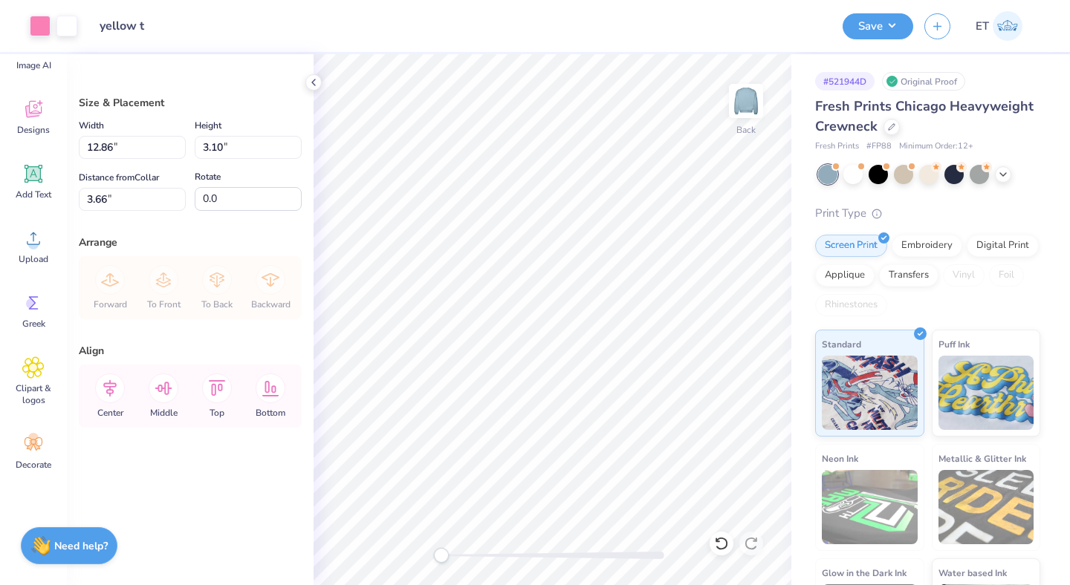
type input "12.86"
type input "3.10"
type input "3.00"
click at [45, 26] on div at bounding box center [40, 24] width 21 height 21
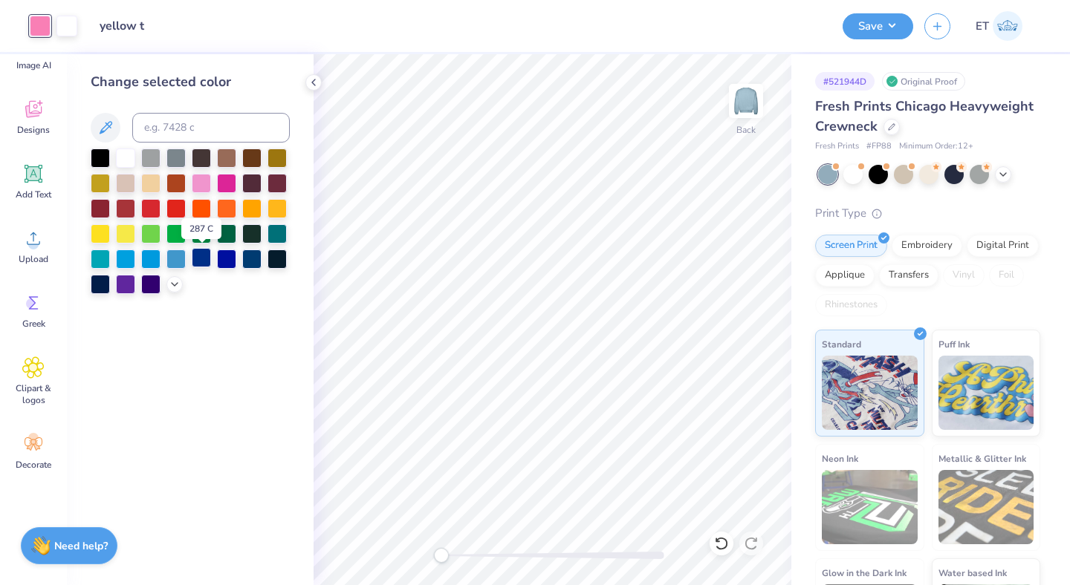
click at [202, 259] on div at bounding box center [201, 257] width 19 height 19
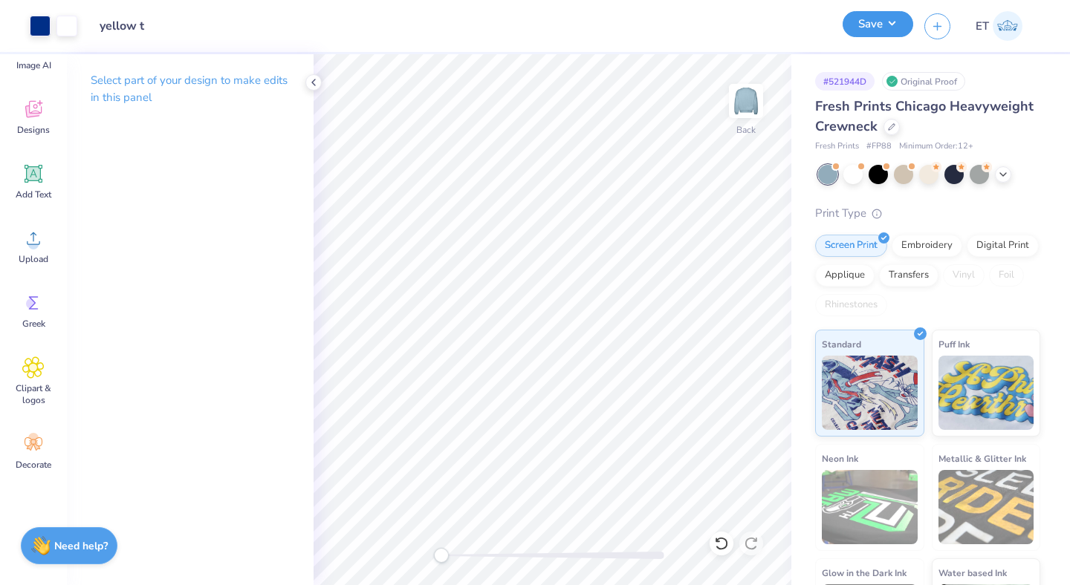
click at [892, 22] on button "Save" at bounding box center [877, 24] width 71 height 26
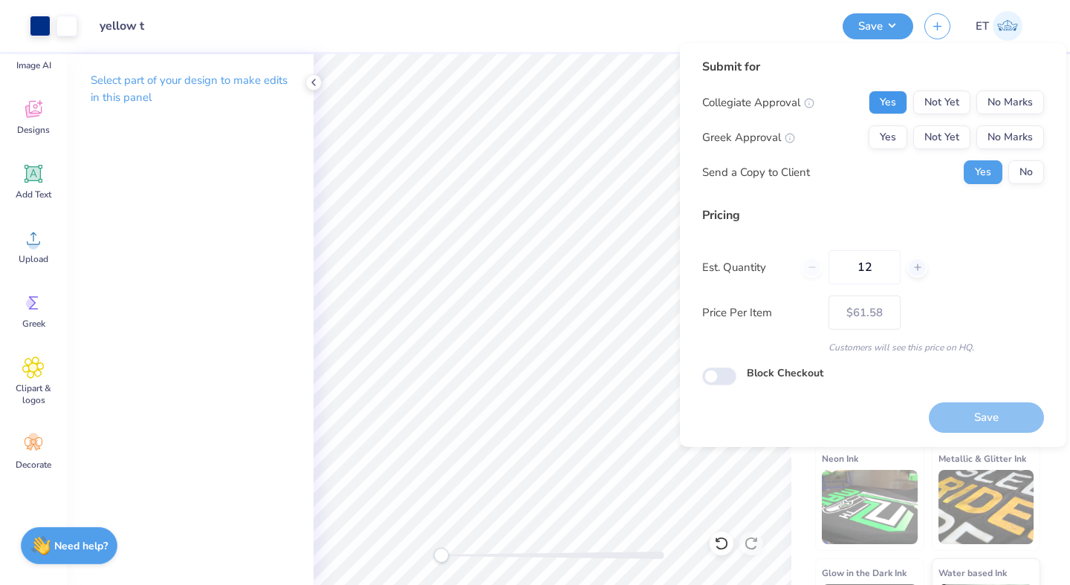
click at [895, 102] on button "Yes" at bounding box center [887, 103] width 39 height 24
click at [993, 126] on button "No Marks" at bounding box center [1010, 138] width 68 height 24
click at [1026, 163] on button "No" at bounding box center [1026, 172] width 36 height 24
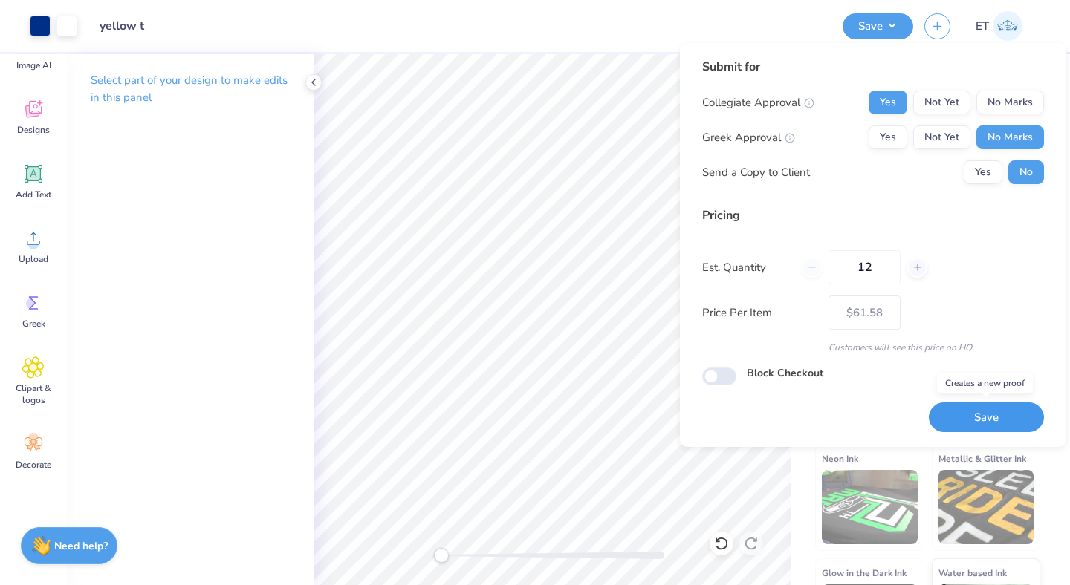
click at [977, 407] on button "Save" at bounding box center [985, 418] width 115 height 30
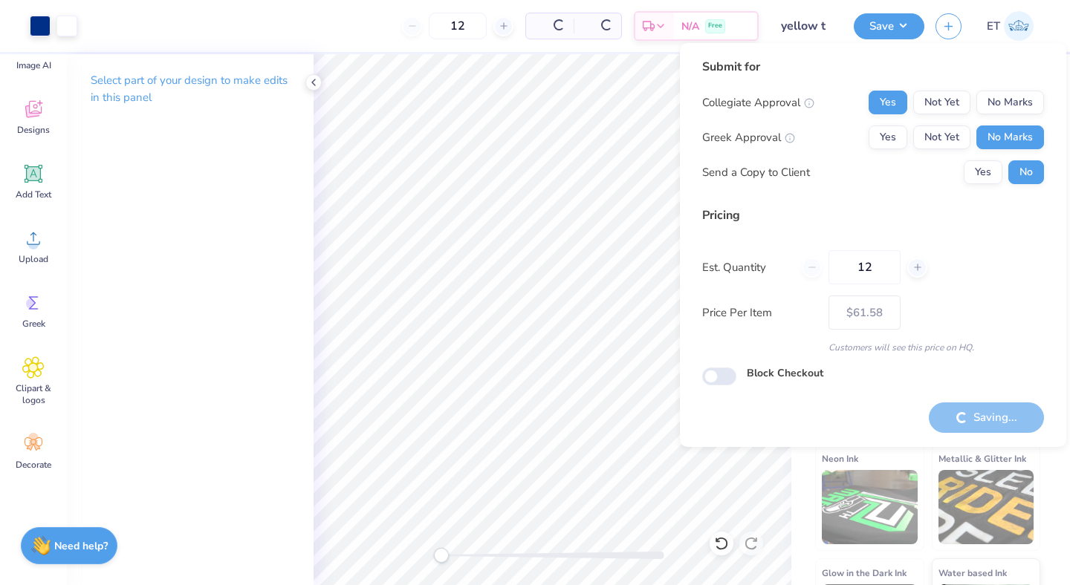
type input "– –"
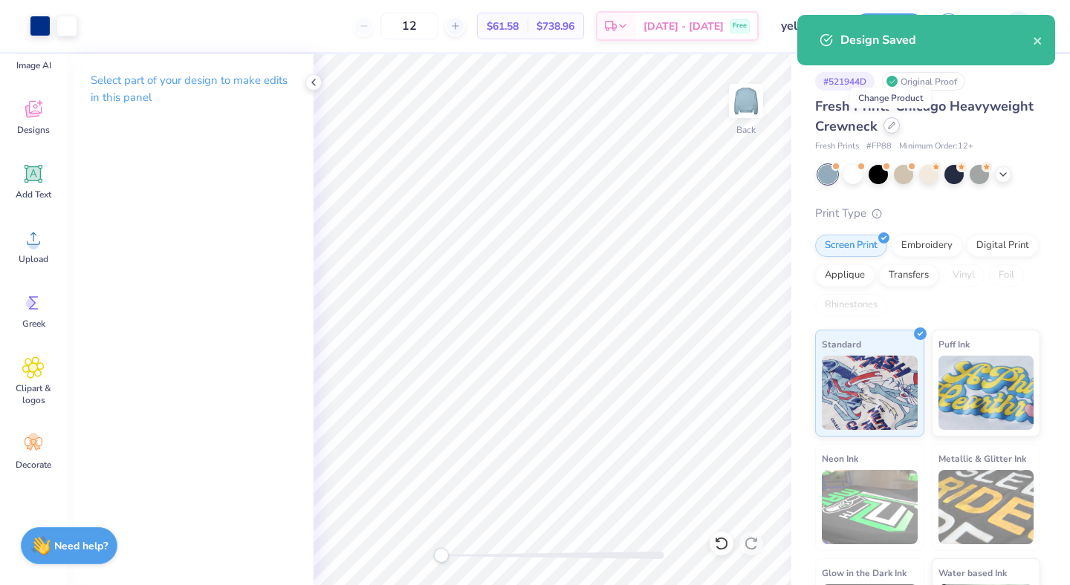
click at [885, 128] on div at bounding box center [891, 125] width 16 height 16
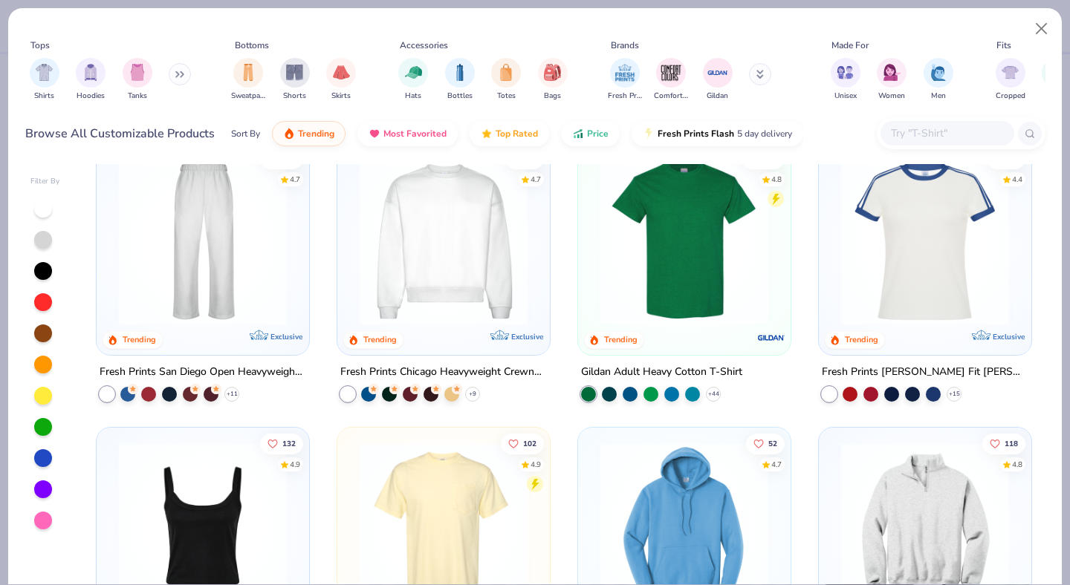
scroll to position [332, 0]
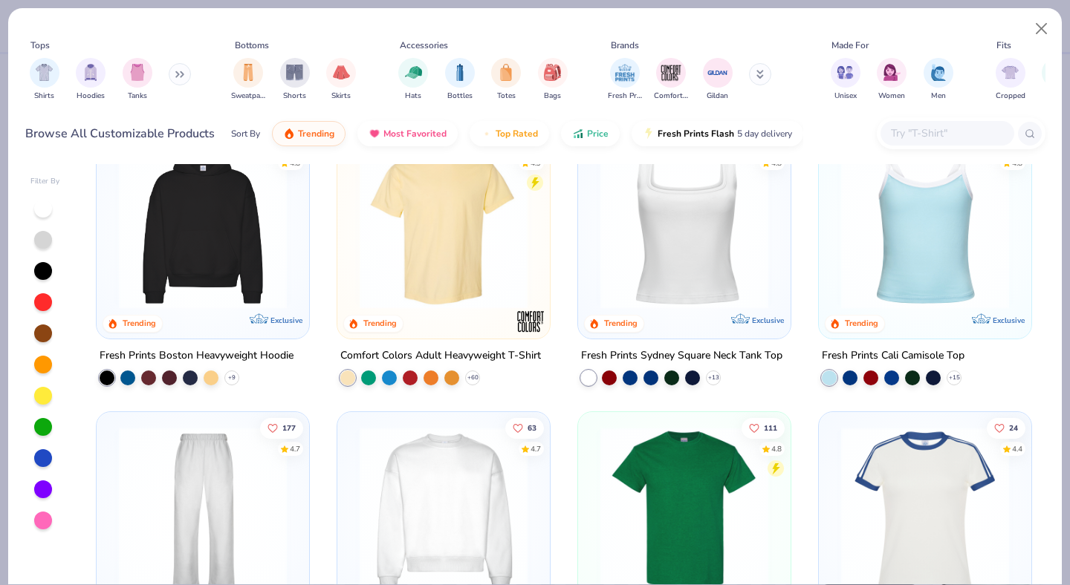
click at [453, 279] on img at bounding box center [443, 225] width 183 height 168
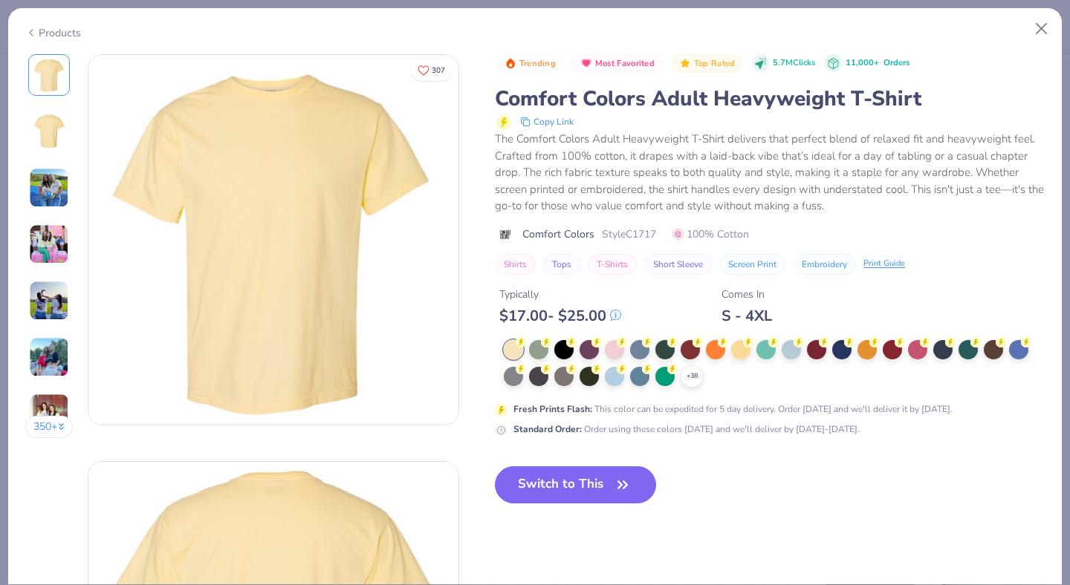
click at [608, 476] on button "Switch to This" at bounding box center [575, 484] width 161 height 37
click at [609, 470] on button "Switch to This" at bounding box center [575, 484] width 161 height 37
click at [602, 479] on button "Switch to This" at bounding box center [575, 484] width 161 height 37
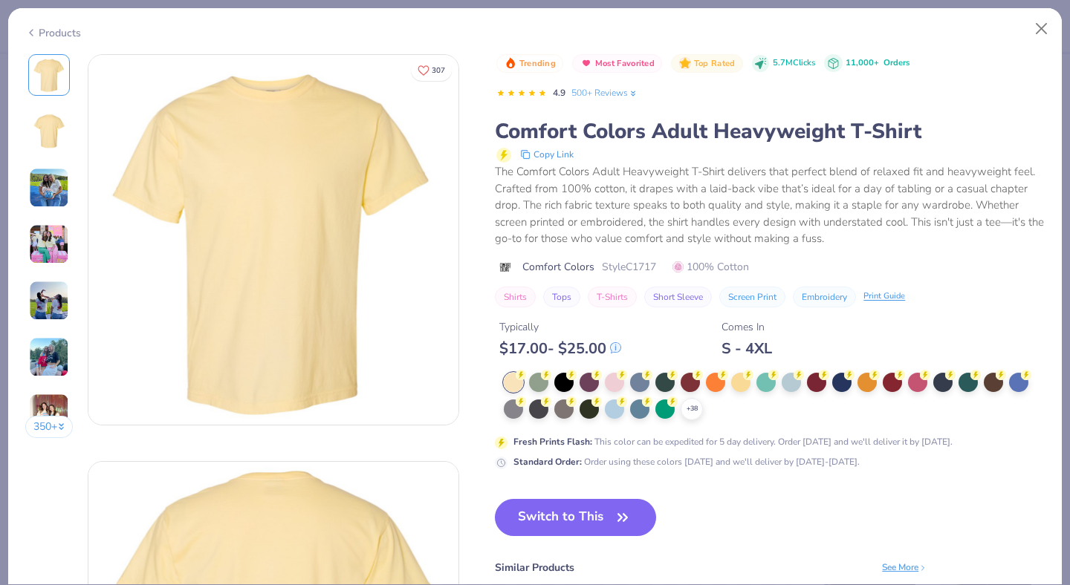
click at [596, 509] on button "Switch to This" at bounding box center [575, 517] width 161 height 37
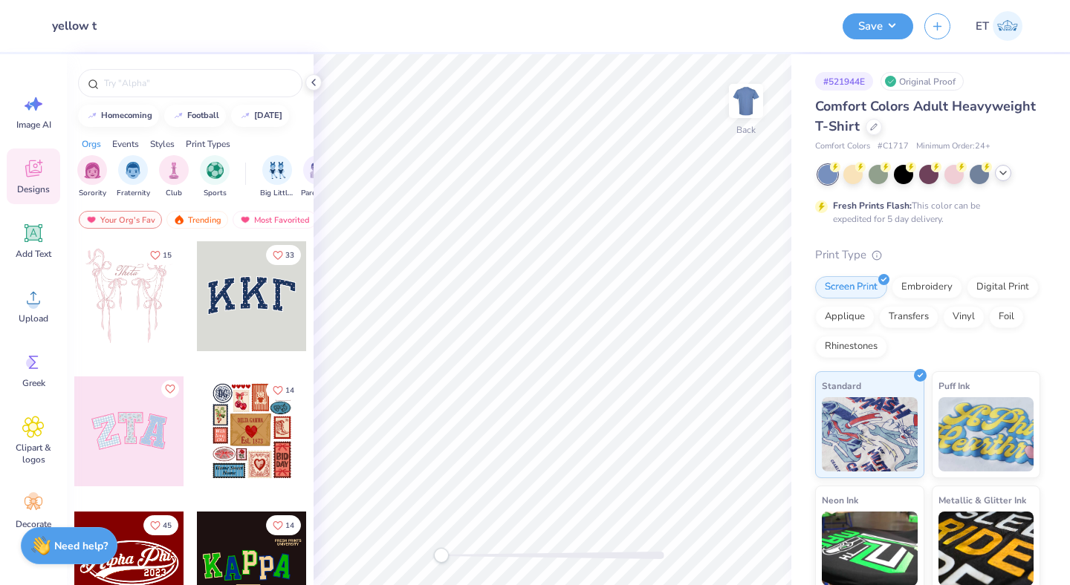
click at [1000, 176] on icon at bounding box center [1003, 173] width 12 height 12
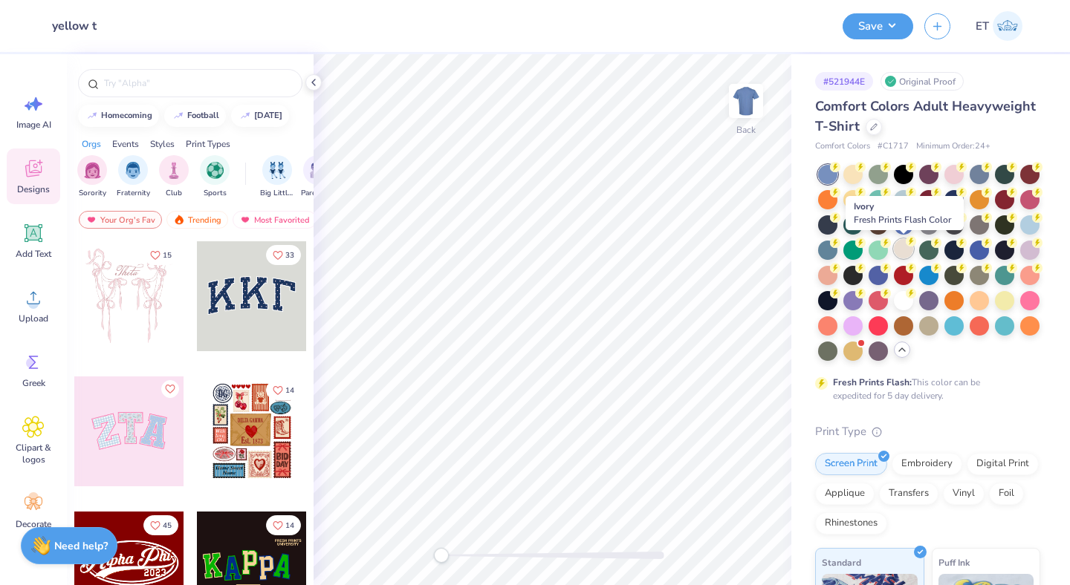
click at [905, 250] on div at bounding box center [902, 248] width 19 height 19
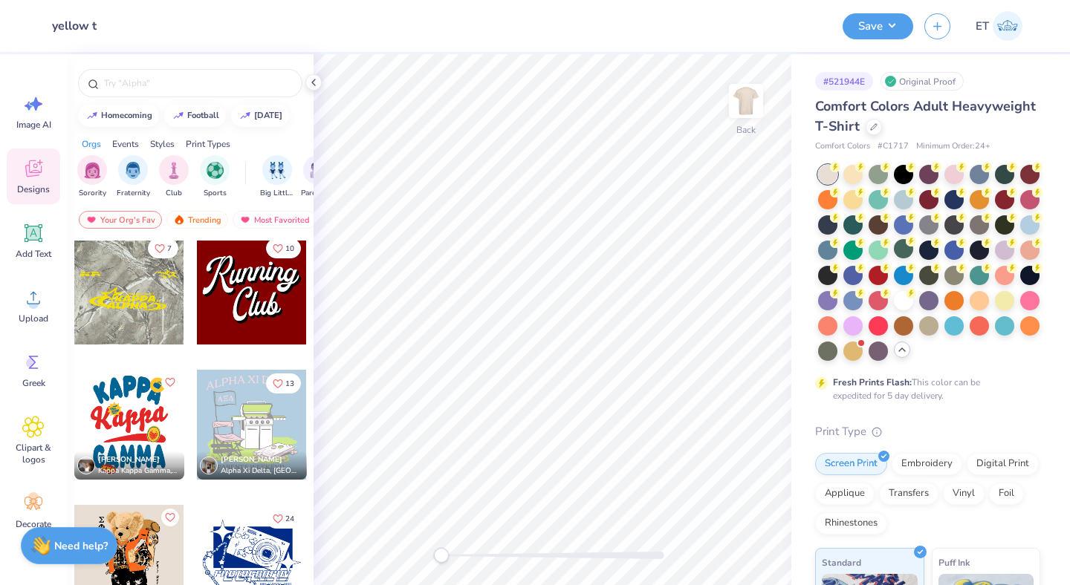
scroll to position [1560, 0]
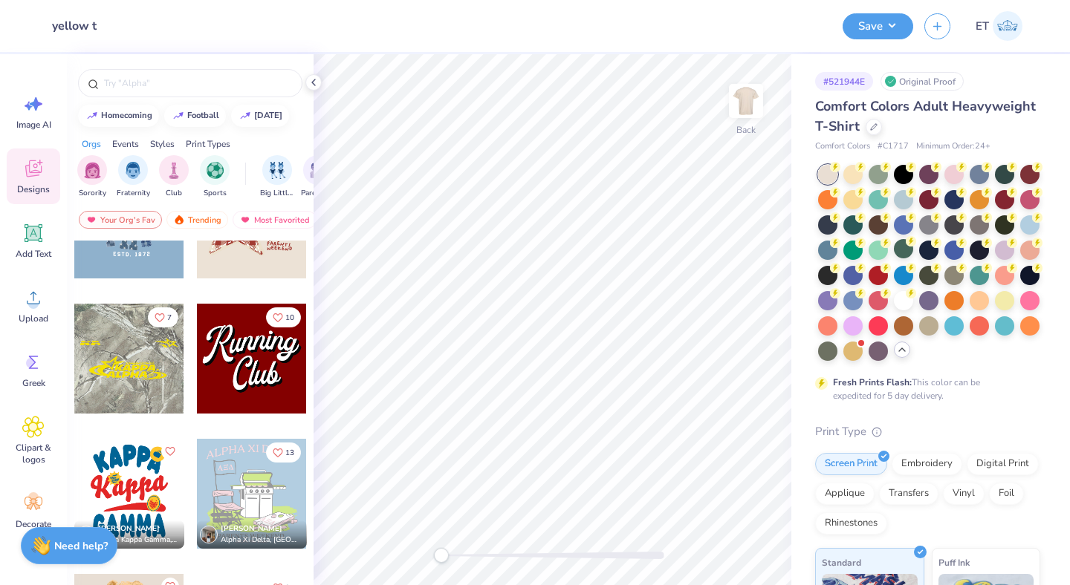
click at [251, 372] on div at bounding box center [252, 359] width 110 height 110
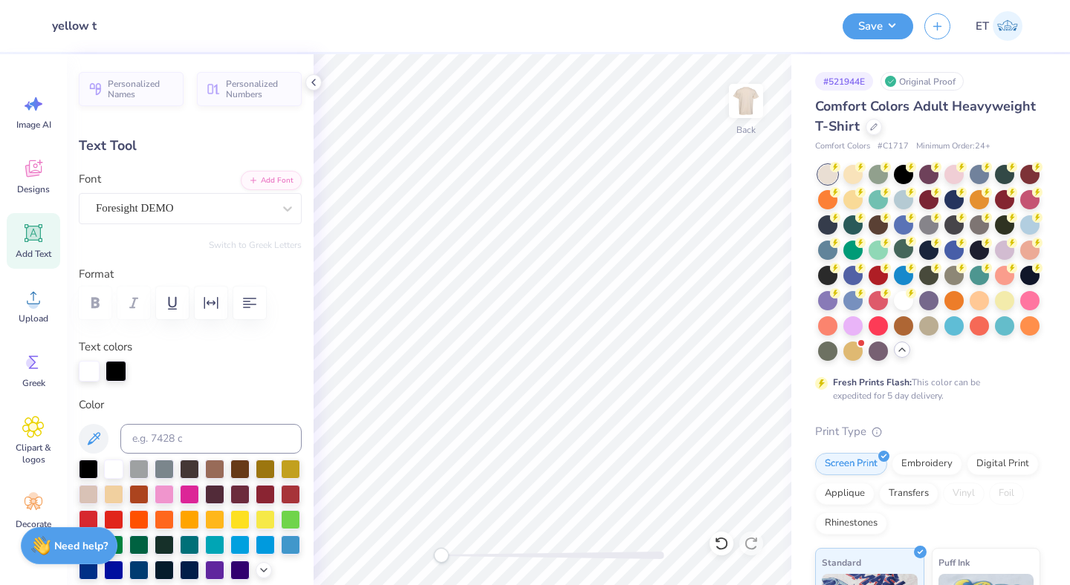
scroll to position [0, 0]
type textarea "Mason"
type input "4.53"
type input "3.39"
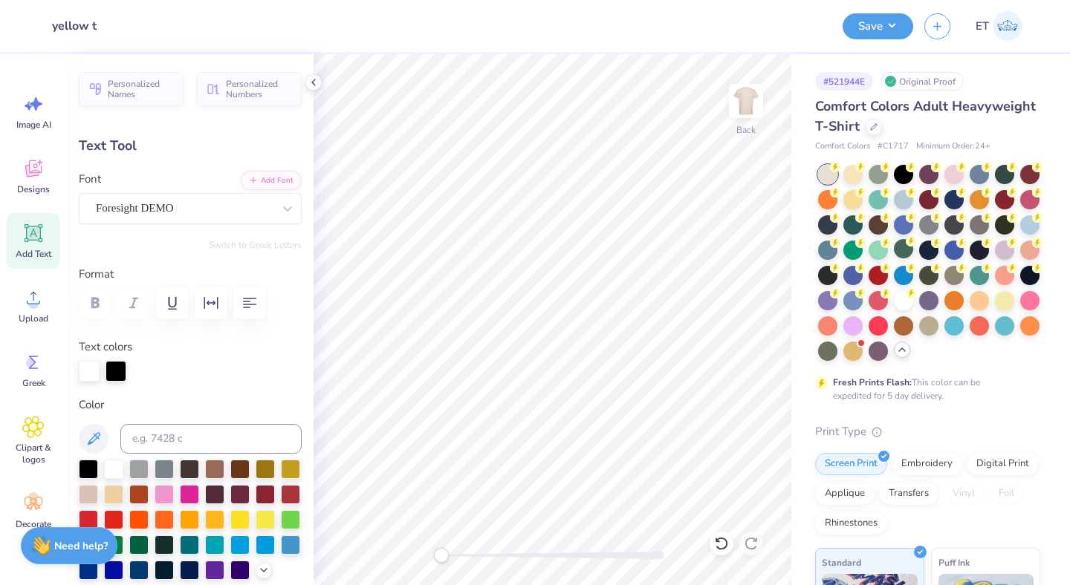
type input "5.82"
type textarea "Dance"
type input "8.33"
type input "3.68"
type input "3.13"
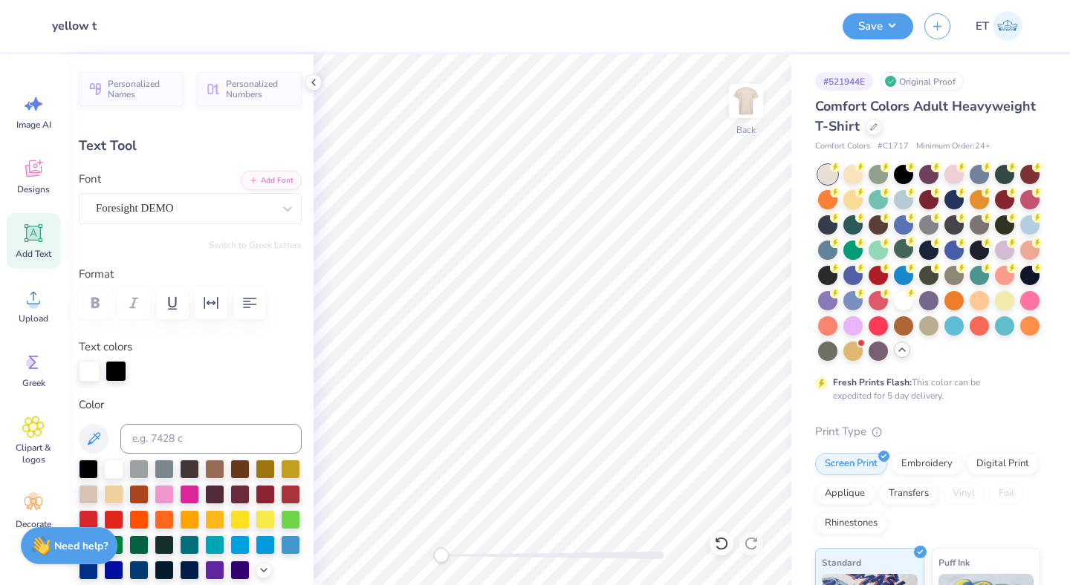
type textarea "Company"
type input "0.0"
type input "8.95"
type input "3.47"
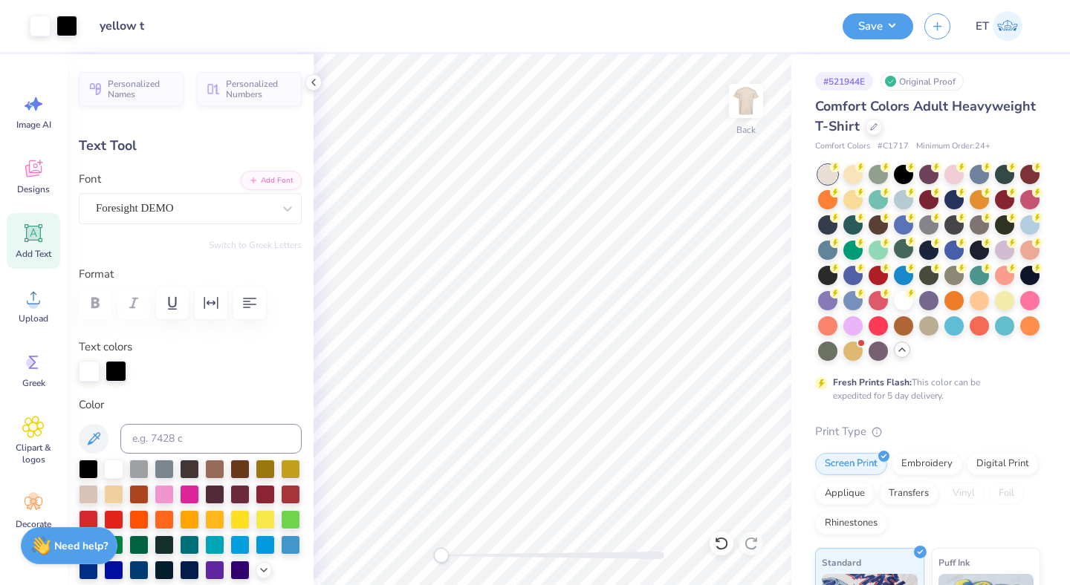
type input "8.29"
type input "5.9"
click at [720, 541] on icon at bounding box center [721, 543] width 15 height 15
type input "8.92"
type input "4.51"
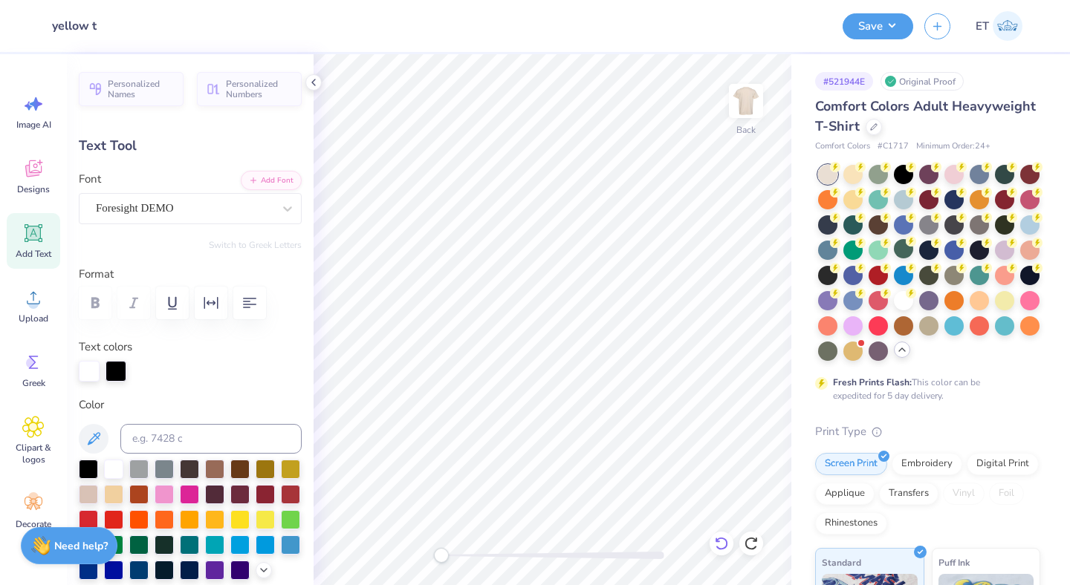
type input "10.20"
click at [720, 541] on icon at bounding box center [721, 543] width 15 height 15
type input "8.95"
type input "3.47"
type input "10.77"
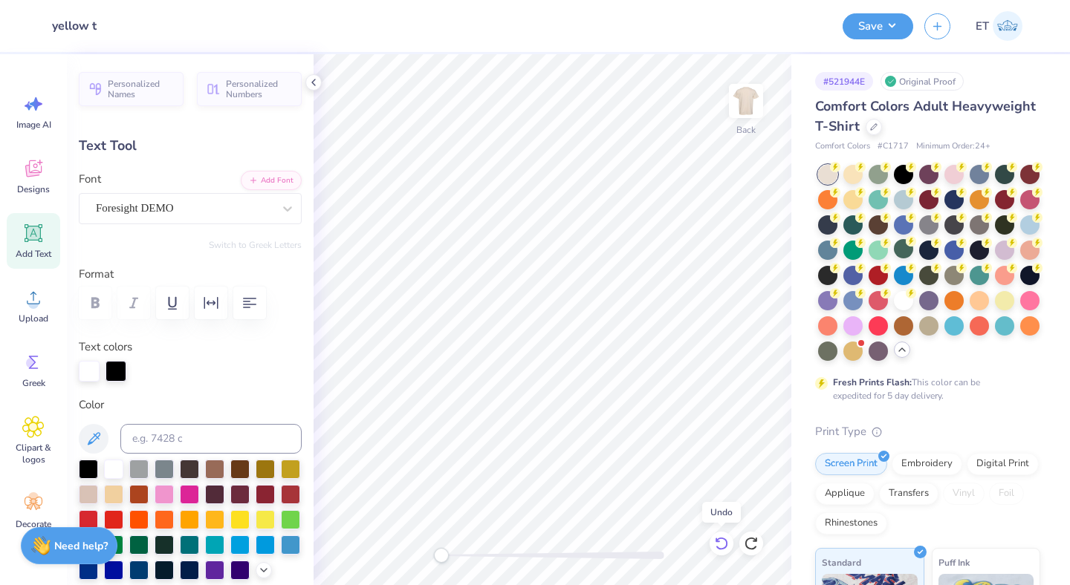
type input "-5.8"
type input "8.56"
type input "3.32"
type input "9.48"
type input "0.0"
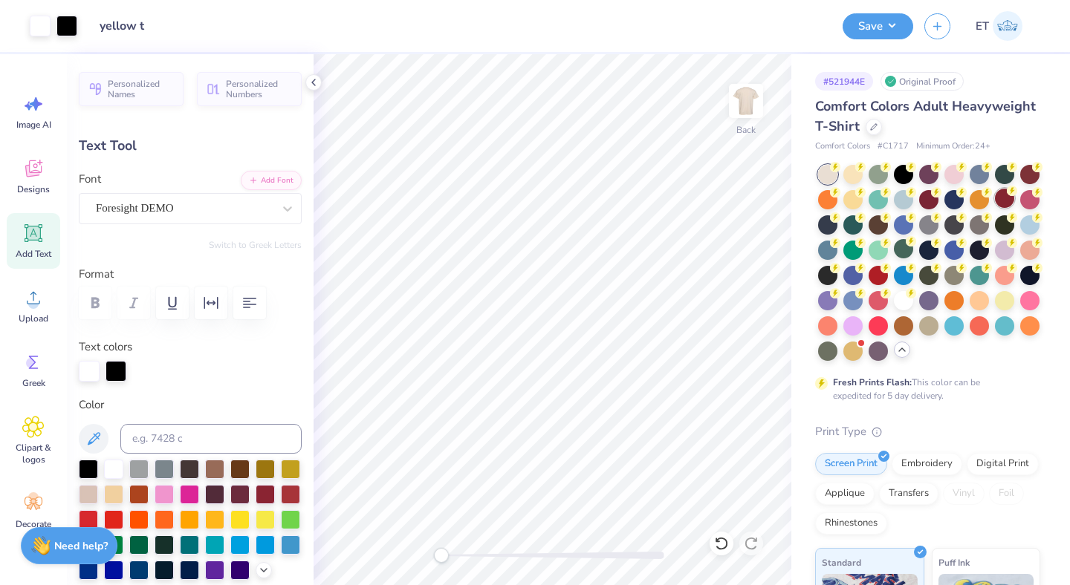
click at [1006, 198] on div at bounding box center [1004, 198] width 19 height 19
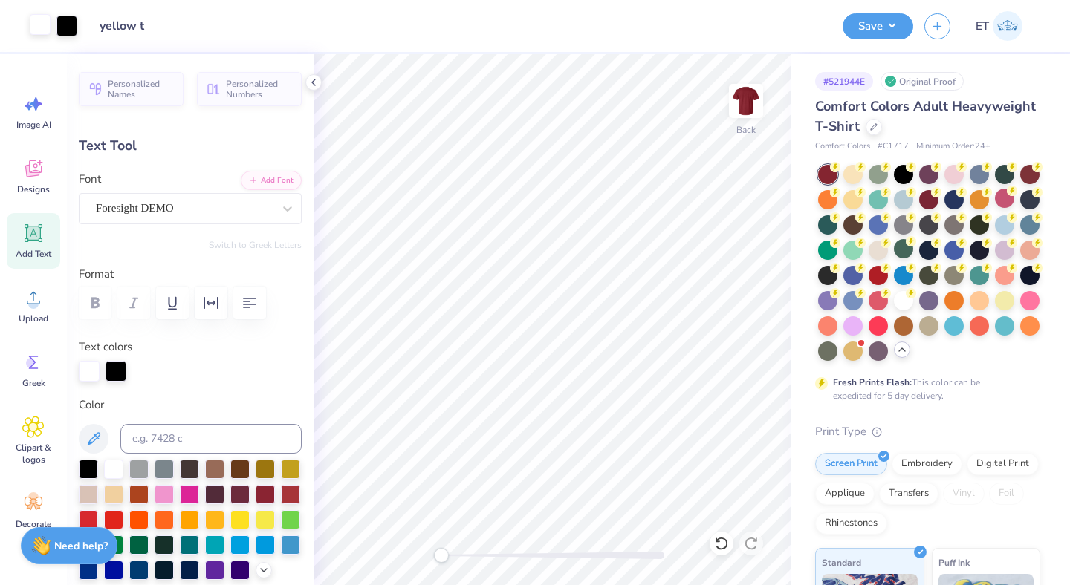
click at [48, 25] on div at bounding box center [40, 24] width 21 height 21
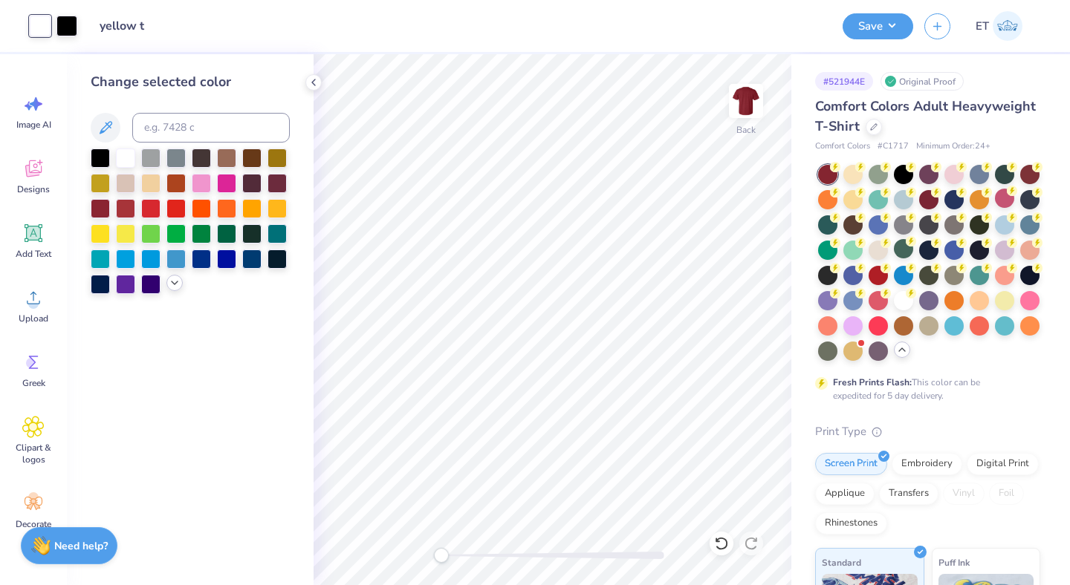
click at [174, 283] on icon at bounding box center [175, 283] width 12 height 12
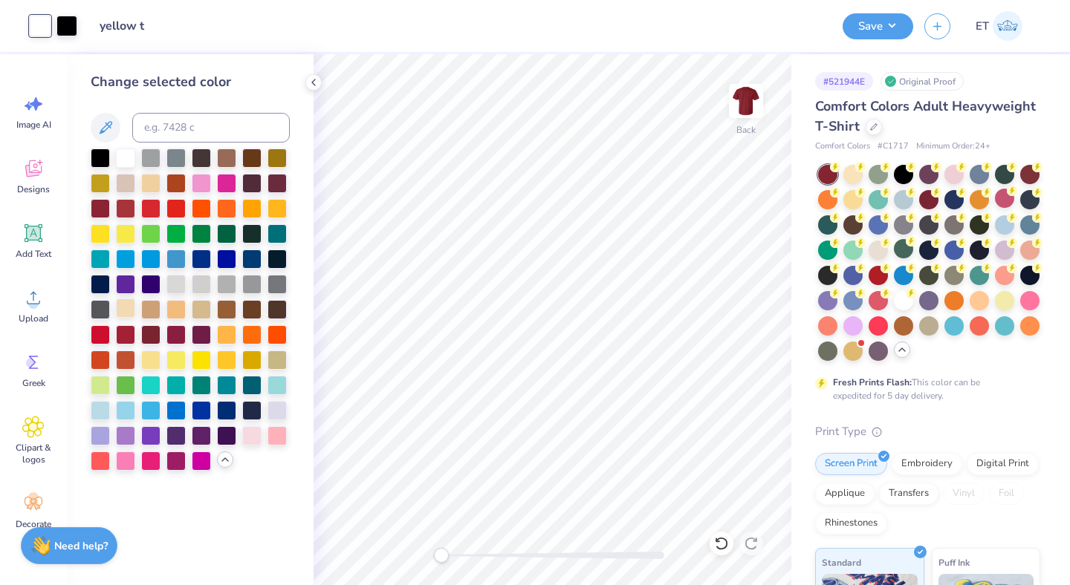
click at [129, 310] on div at bounding box center [125, 308] width 19 height 19
click at [150, 360] on div at bounding box center [150, 358] width 19 height 19
click at [121, 310] on div at bounding box center [125, 308] width 19 height 19
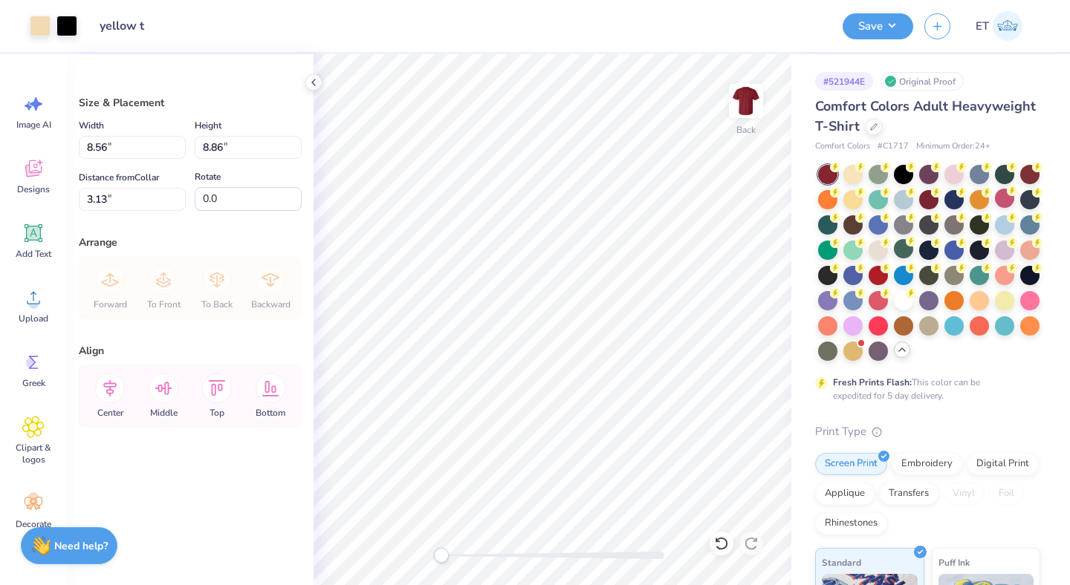
type input "3.00"
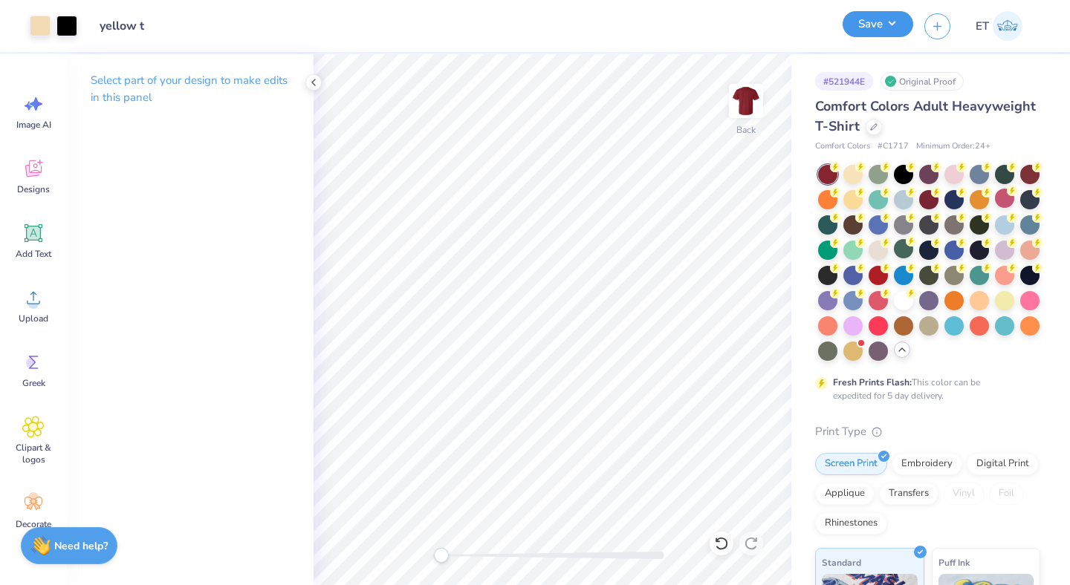
click at [885, 27] on button "Save" at bounding box center [877, 24] width 71 height 26
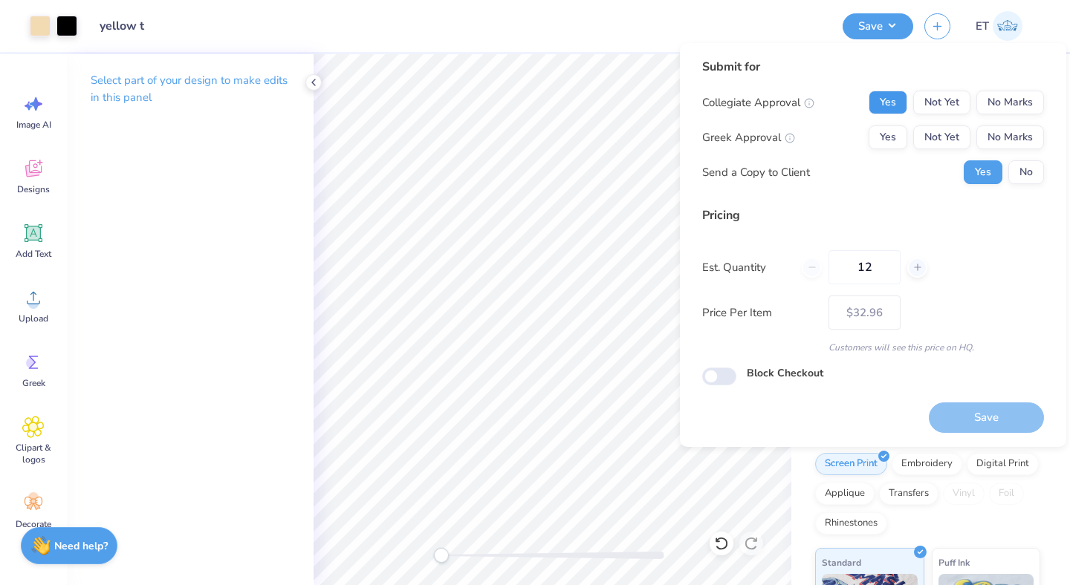
click at [892, 94] on button "Yes" at bounding box center [887, 103] width 39 height 24
click at [989, 126] on button "No Marks" at bounding box center [1010, 138] width 68 height 24
click at [1019, 169] on button "No" at bounding box center [1026, 172] width 36 height 24
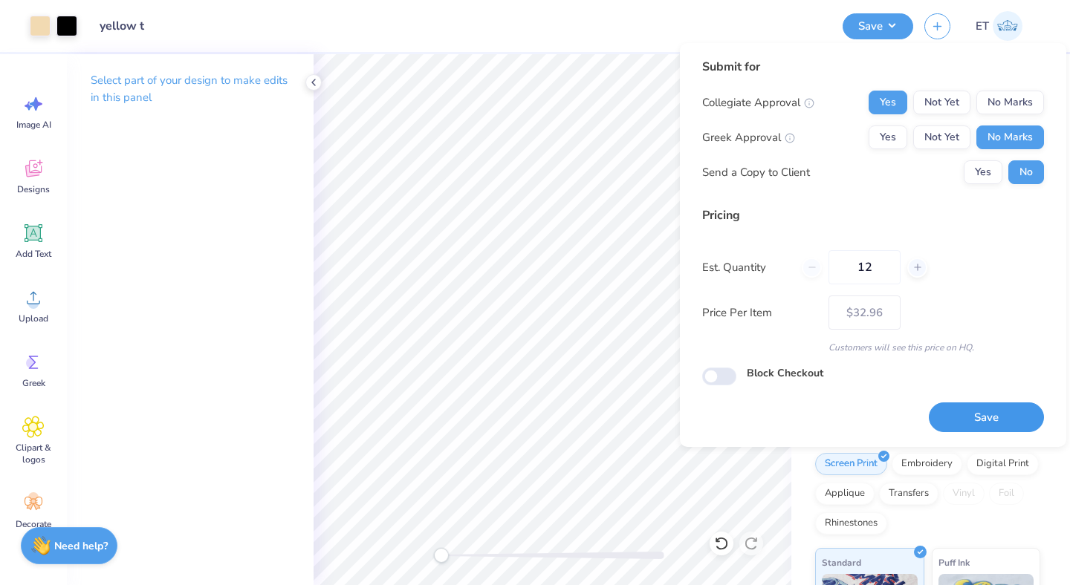
click at [1020, 428] on button "Save" at bounding box center [985, 418] width 115 height 30
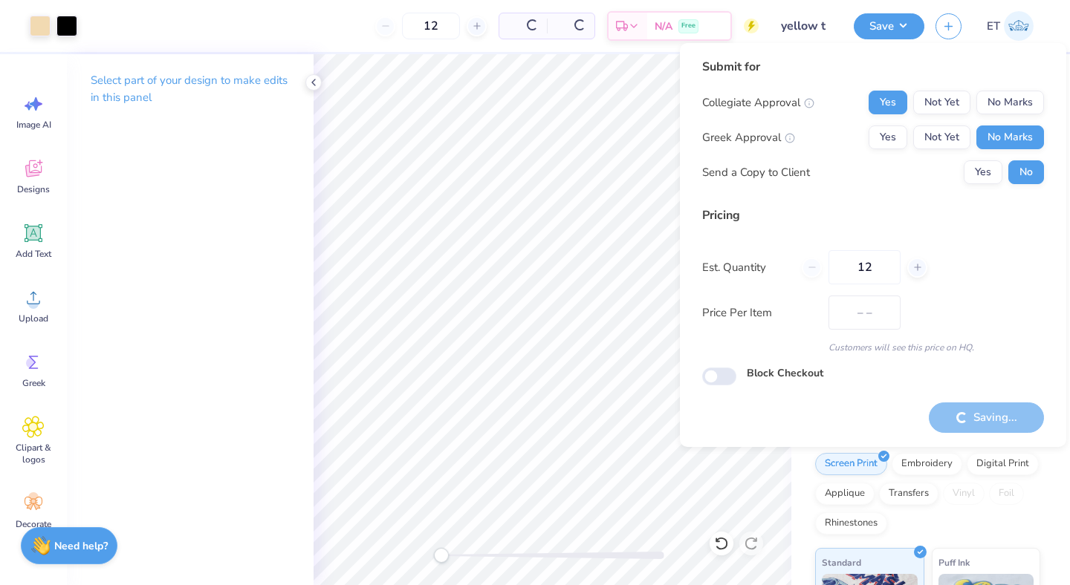
type input "$32.96"
